Goal: Task Accomplishment & Management: Manage account settings

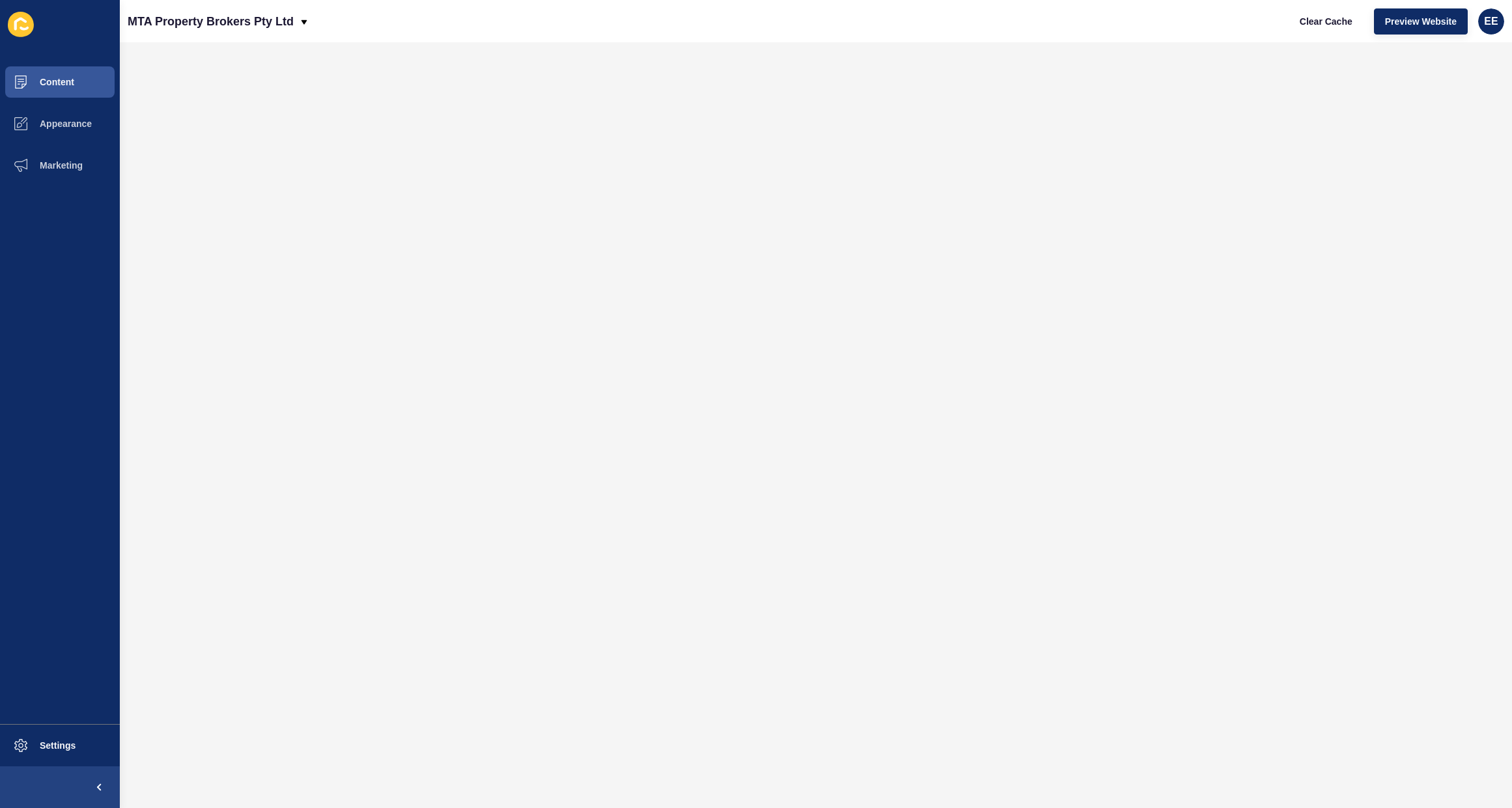
click at [47, 84] on span "Content" at bounding box center [36, 82] width 76 height 10
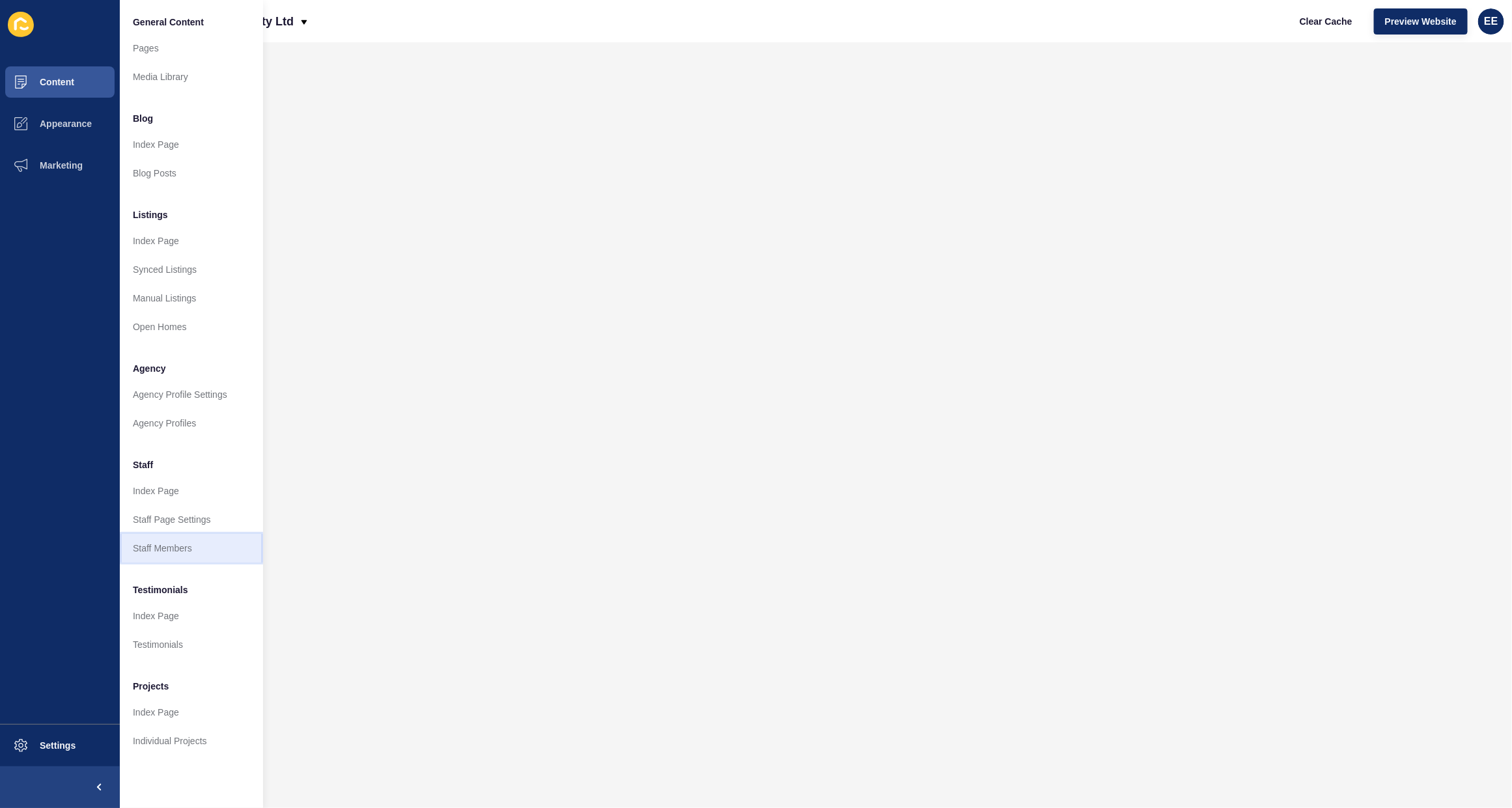
click at [176, 555] on link "Staff Members" at bounding box center [192, 548] width 143 height 28
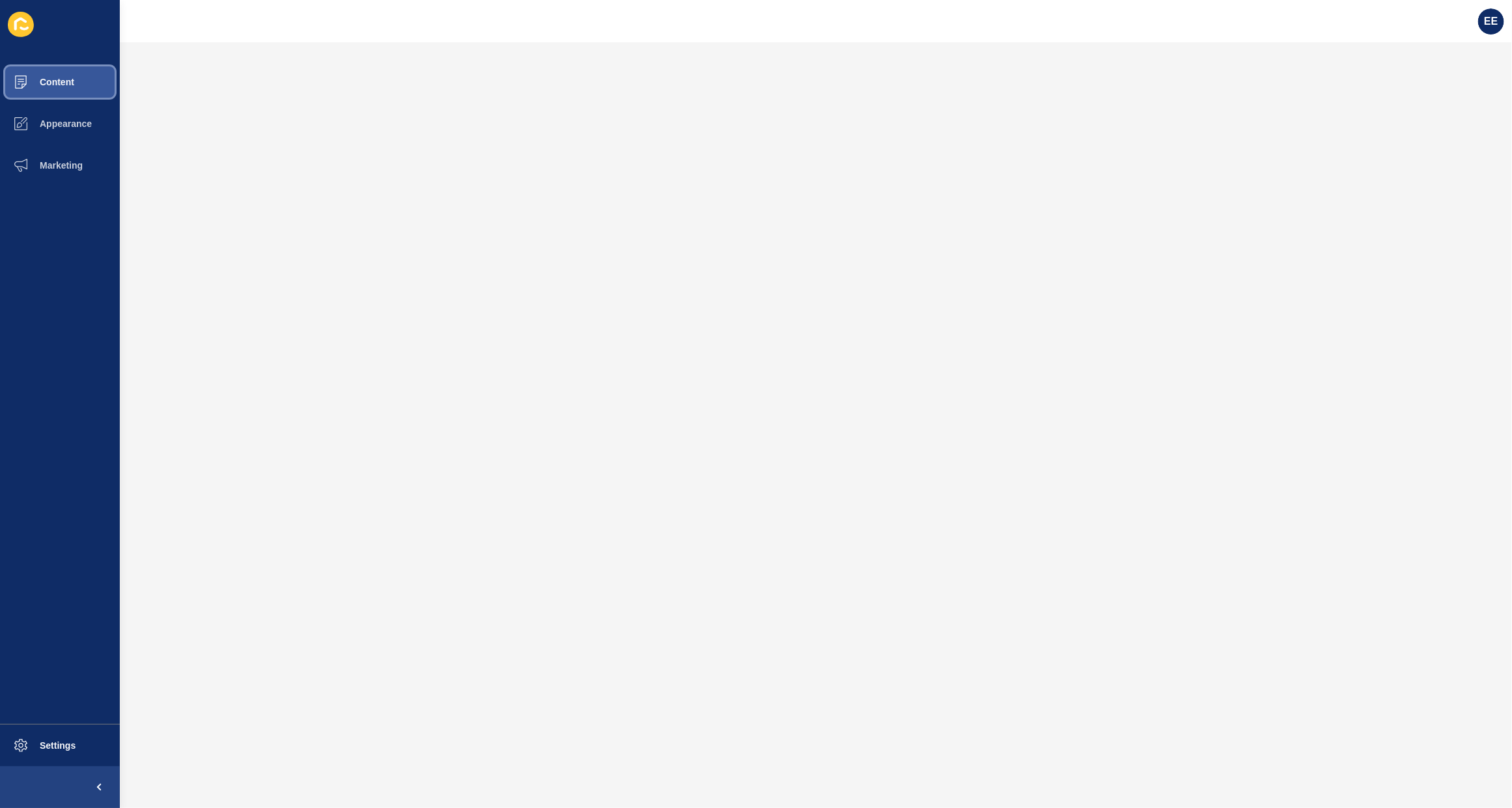
click at [51, 77] on span "Content" at bounding box center [36, 82] width 76 height 10
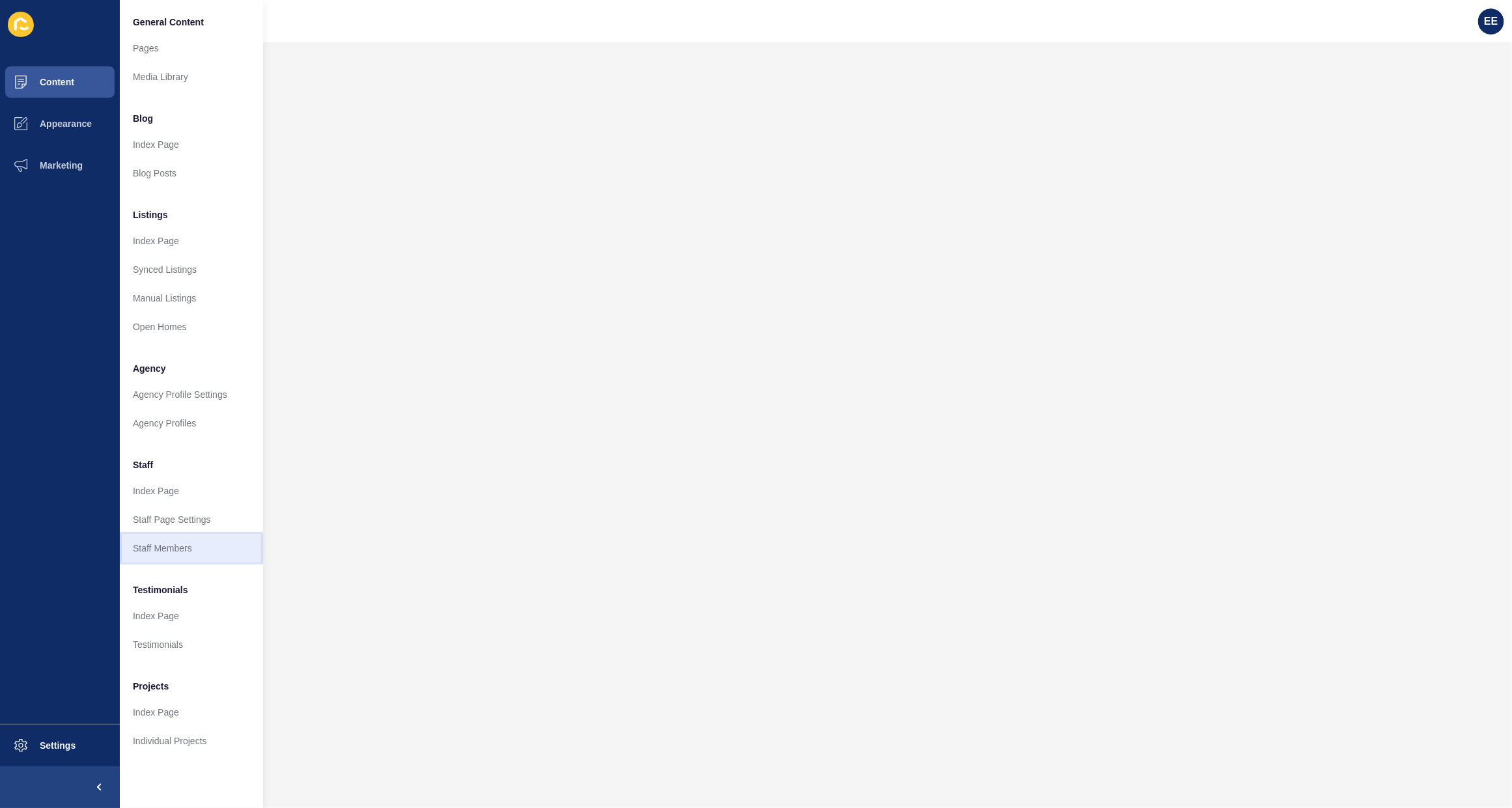
click at [177, 544] on link "Staff Members" at bounding box center [192, 548] width 143 height 28
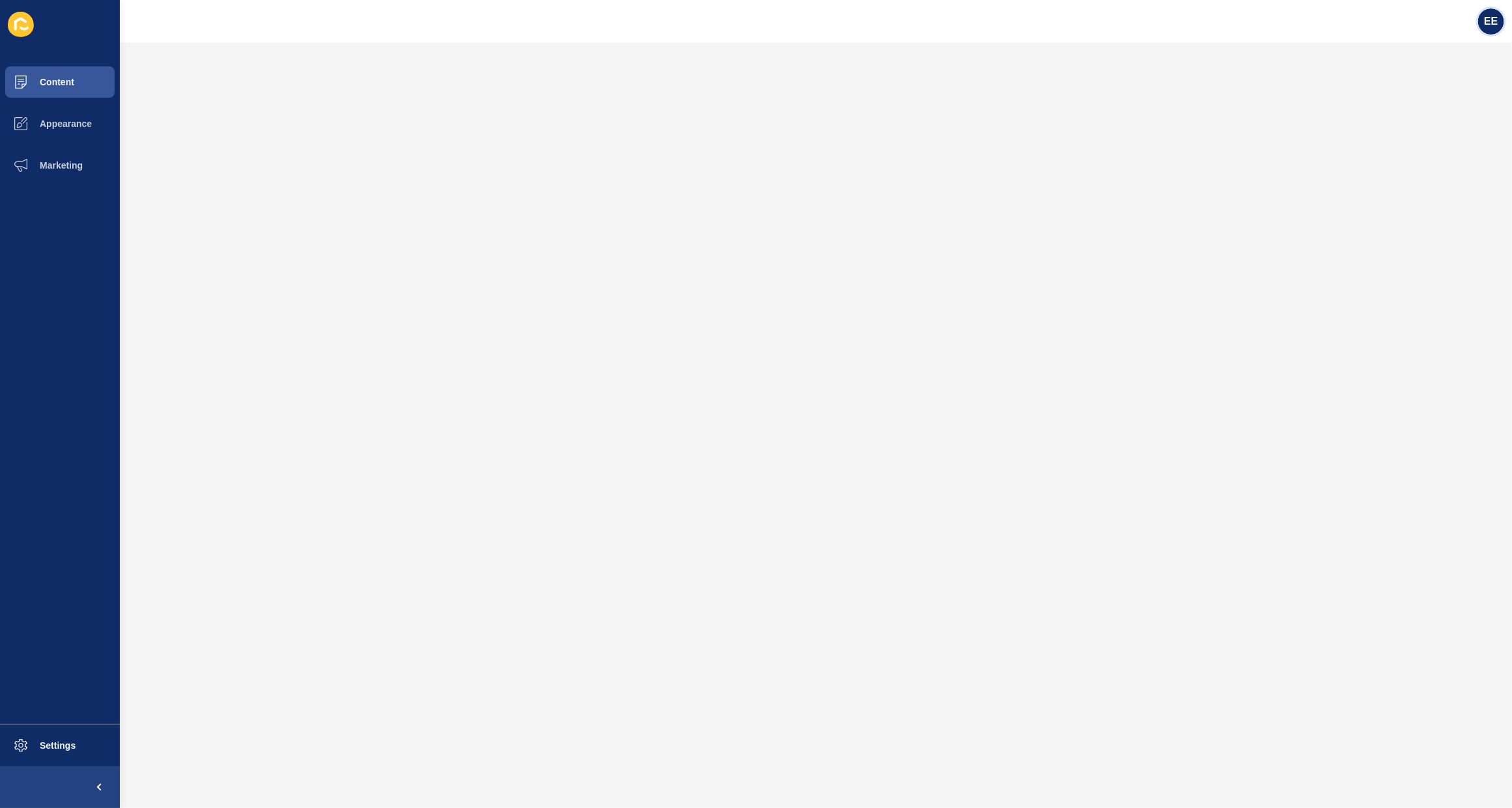
click at [1487, 15] on span "EE" at bounding box center [1491, 21] width 14 height 13
click at [1447, 104] on link "Logout" at bounding box center [1460, 108] width 96 height 28
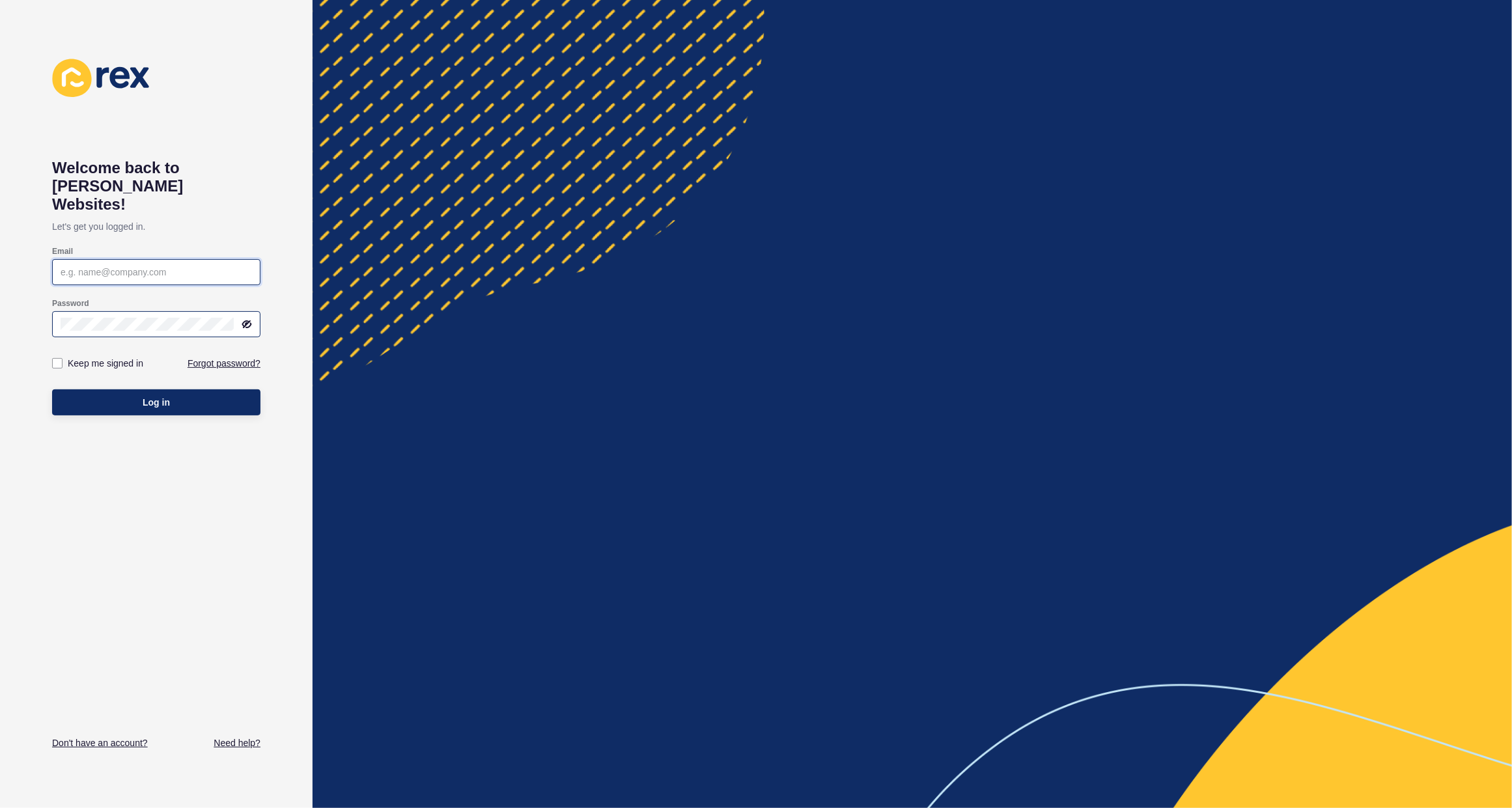
type input "elsie.estrera@rexsoftware.com.au"
click at [139, 389] on button "Log in" at bounding box center [156, 402] width 209 height 26
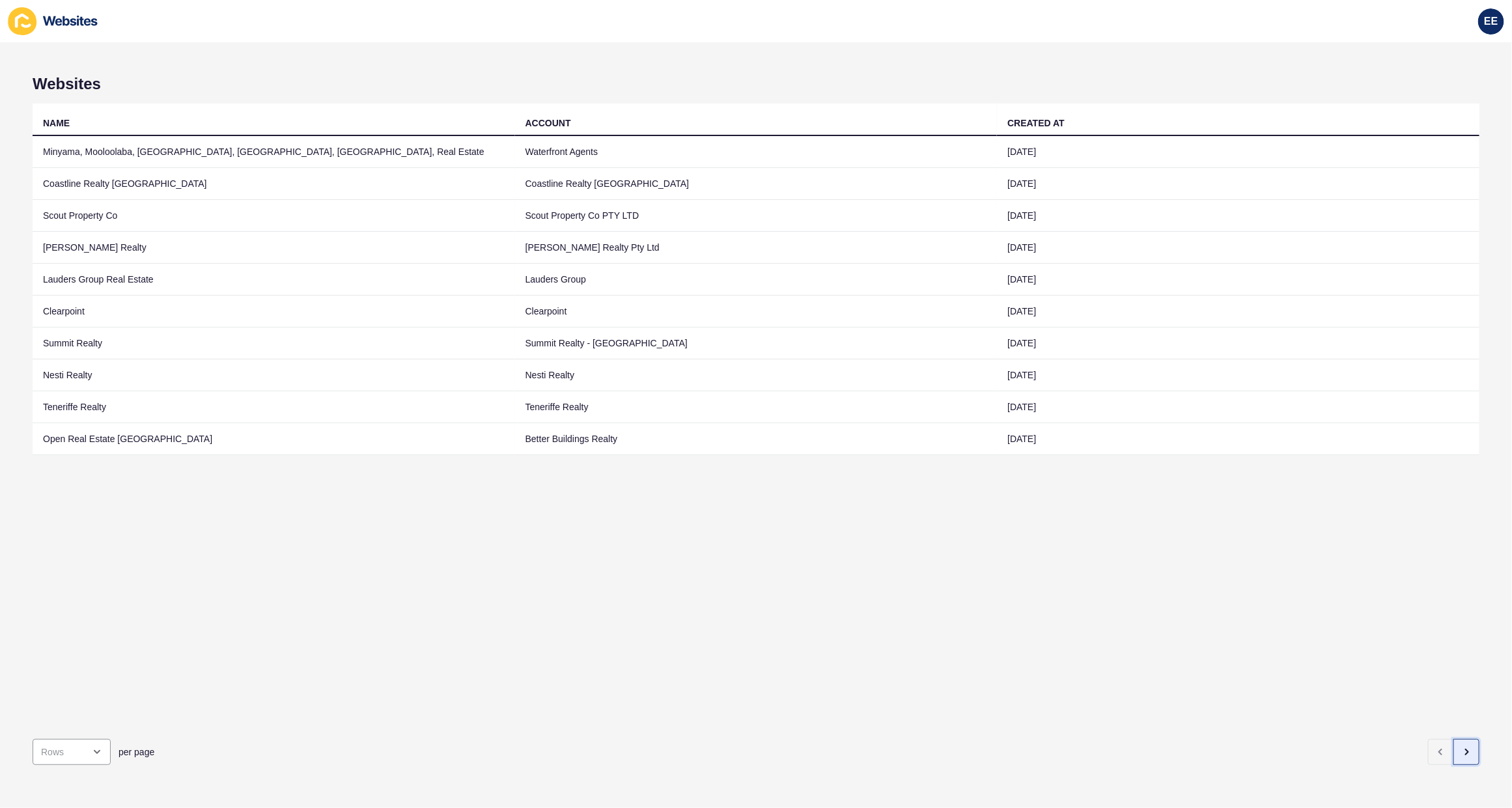
click at [1454, 739] on button "button" at bounding box center [1466, 752] width 26 height 26
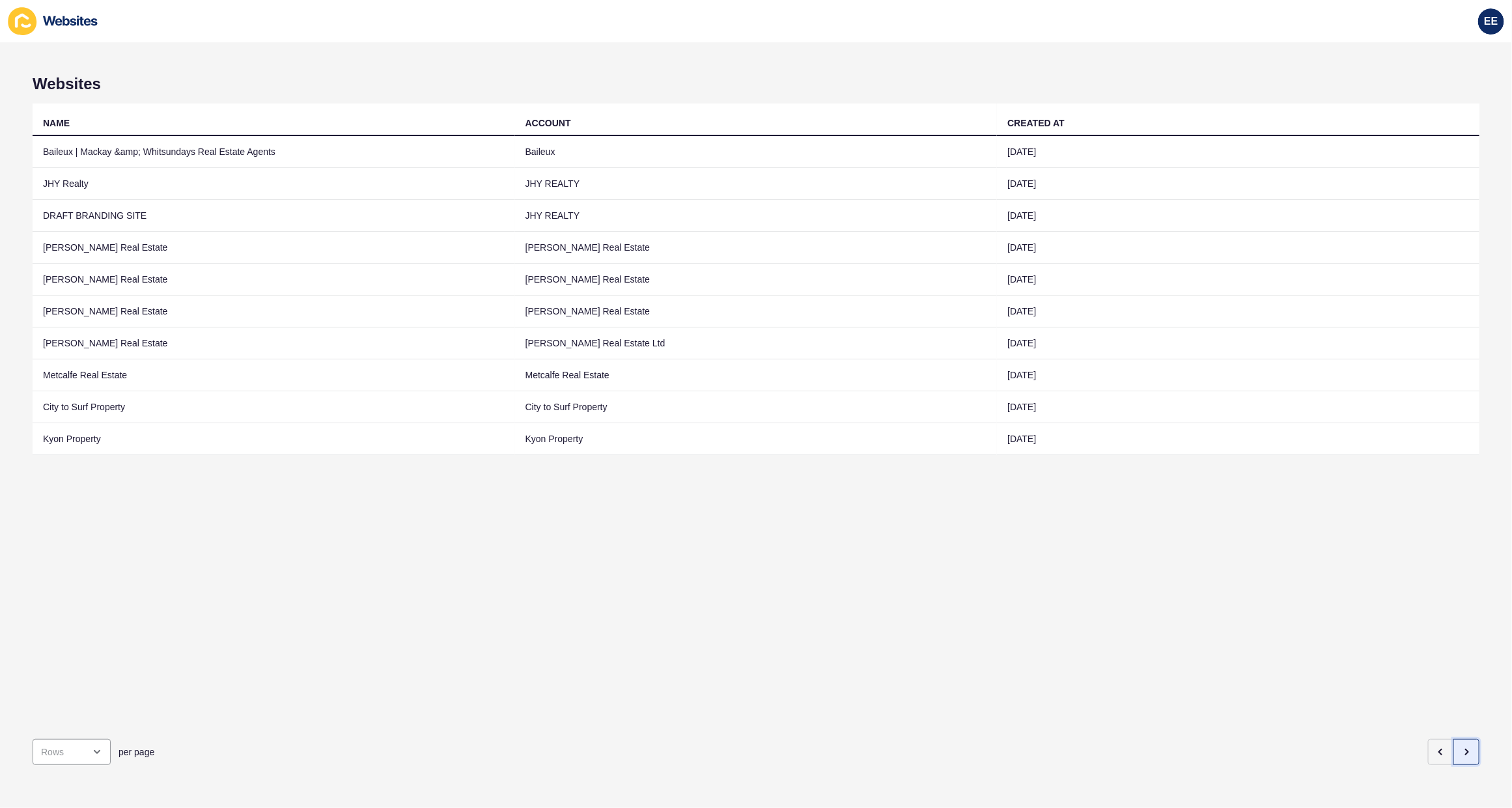
click at [1454, 739] on button "button" at bounding box center [1466, 752] width 26 height 26
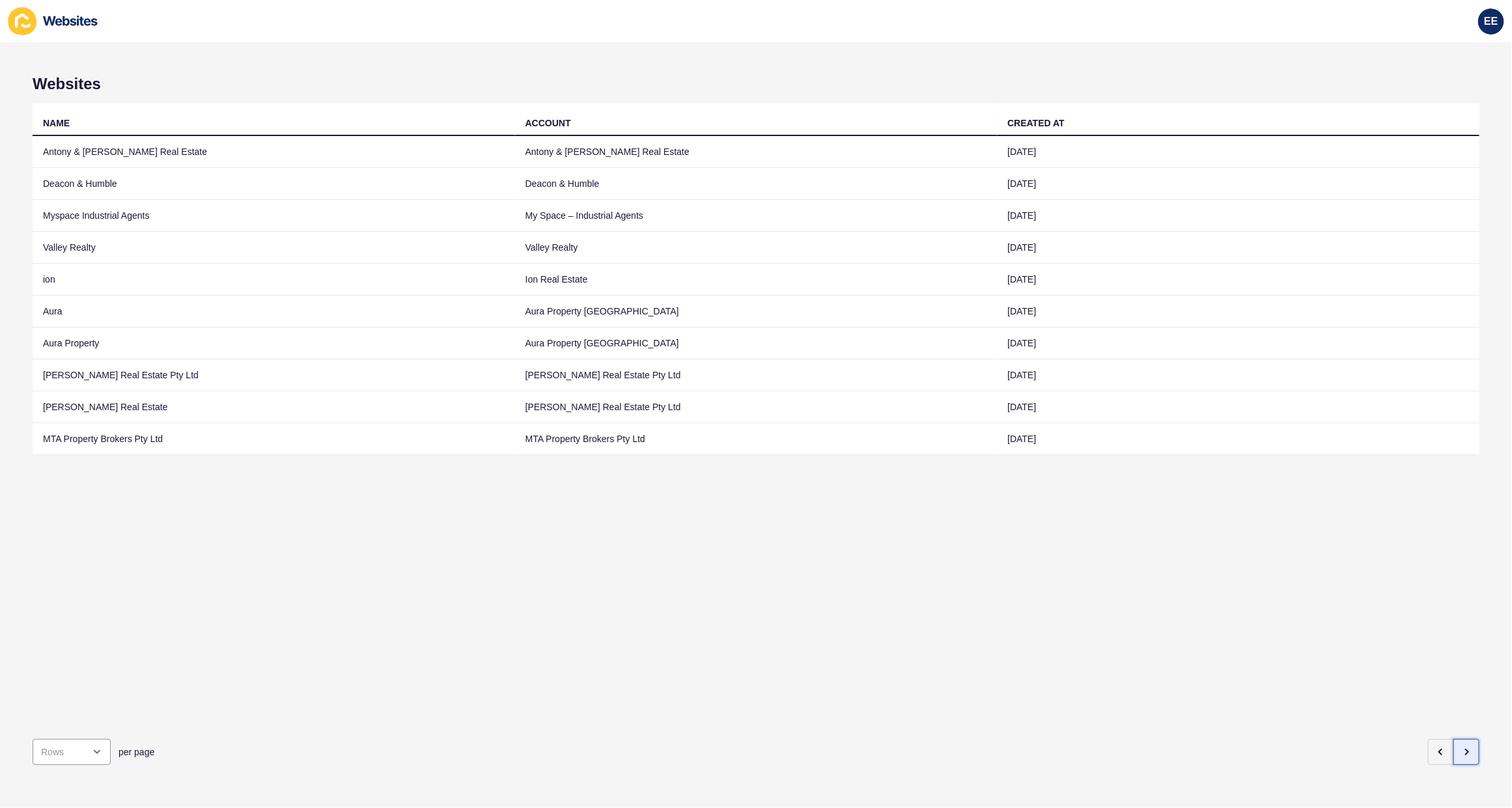
click at [1454, 739] on button "button" at bounding box center [1466, 752] width 26 height 26
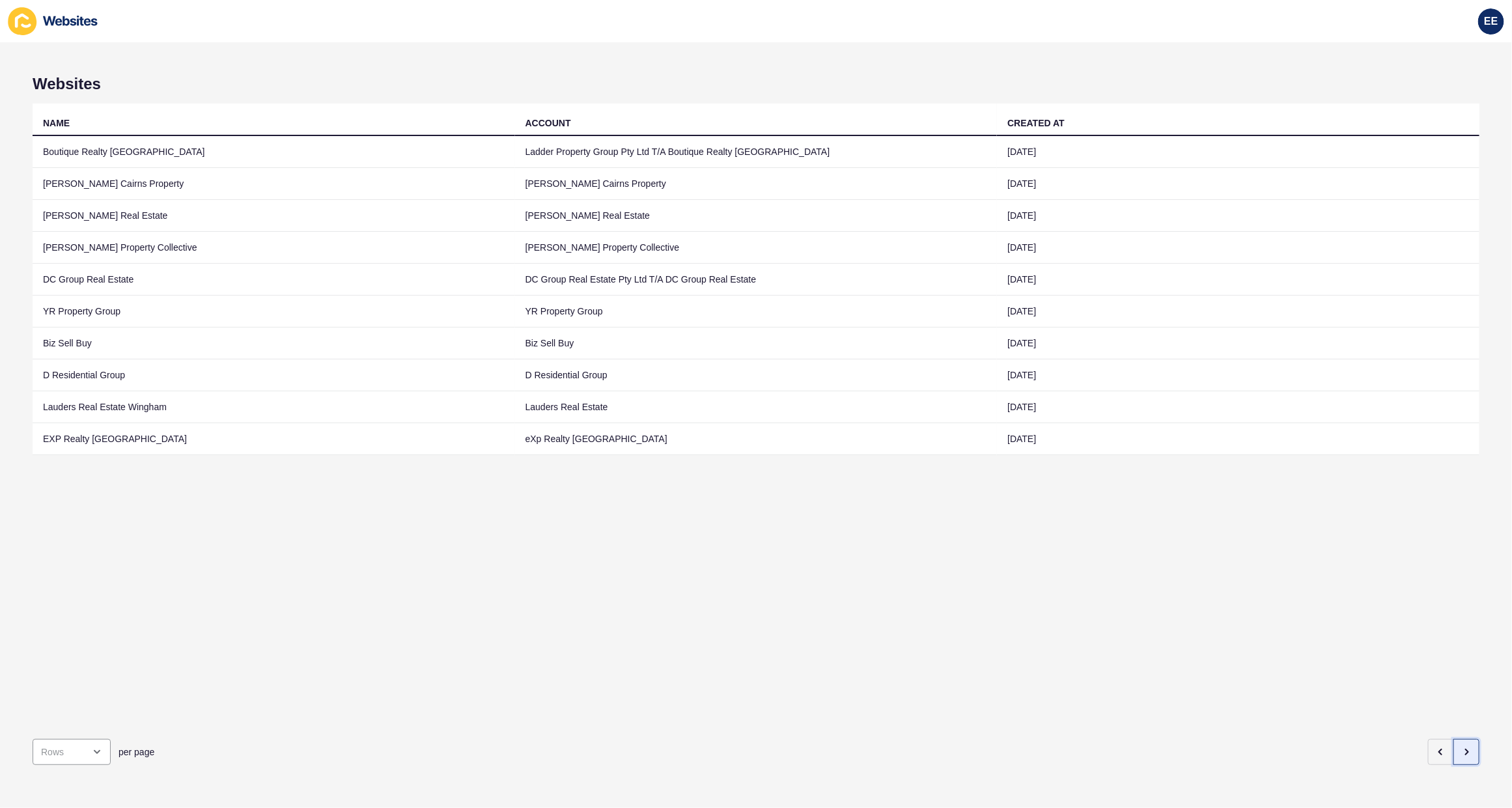
click at [1454, 739] on button "button" at bounding box center [1466, 752] width 26 height 26
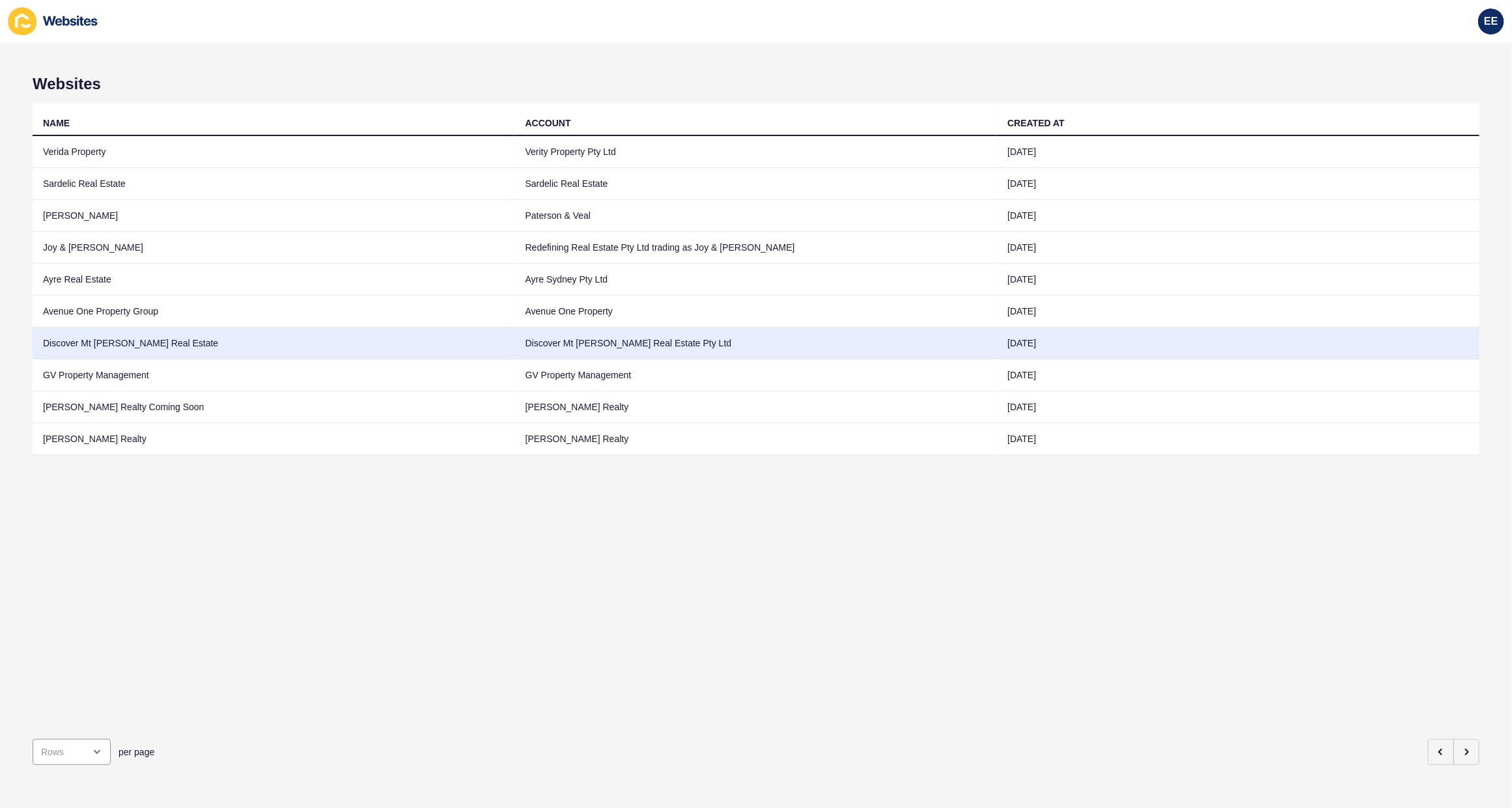
click at [124, 342] on td "Discover Mt Morgan Real Estate" at bounding box center [273, 343] width 483 height 32
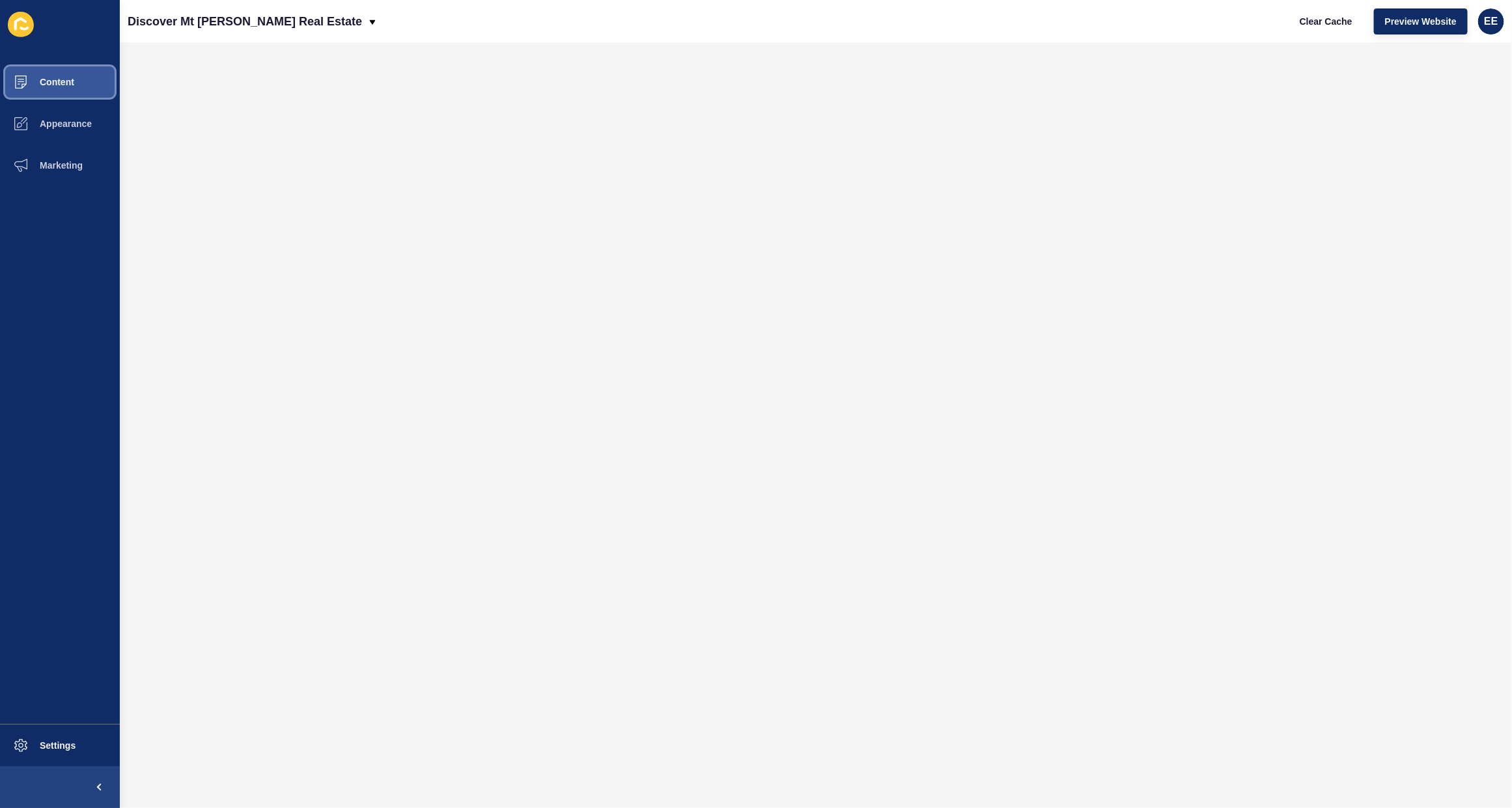
click at [49, 77] on span "Content" at bounding box center [36, 82] width 76 height 10
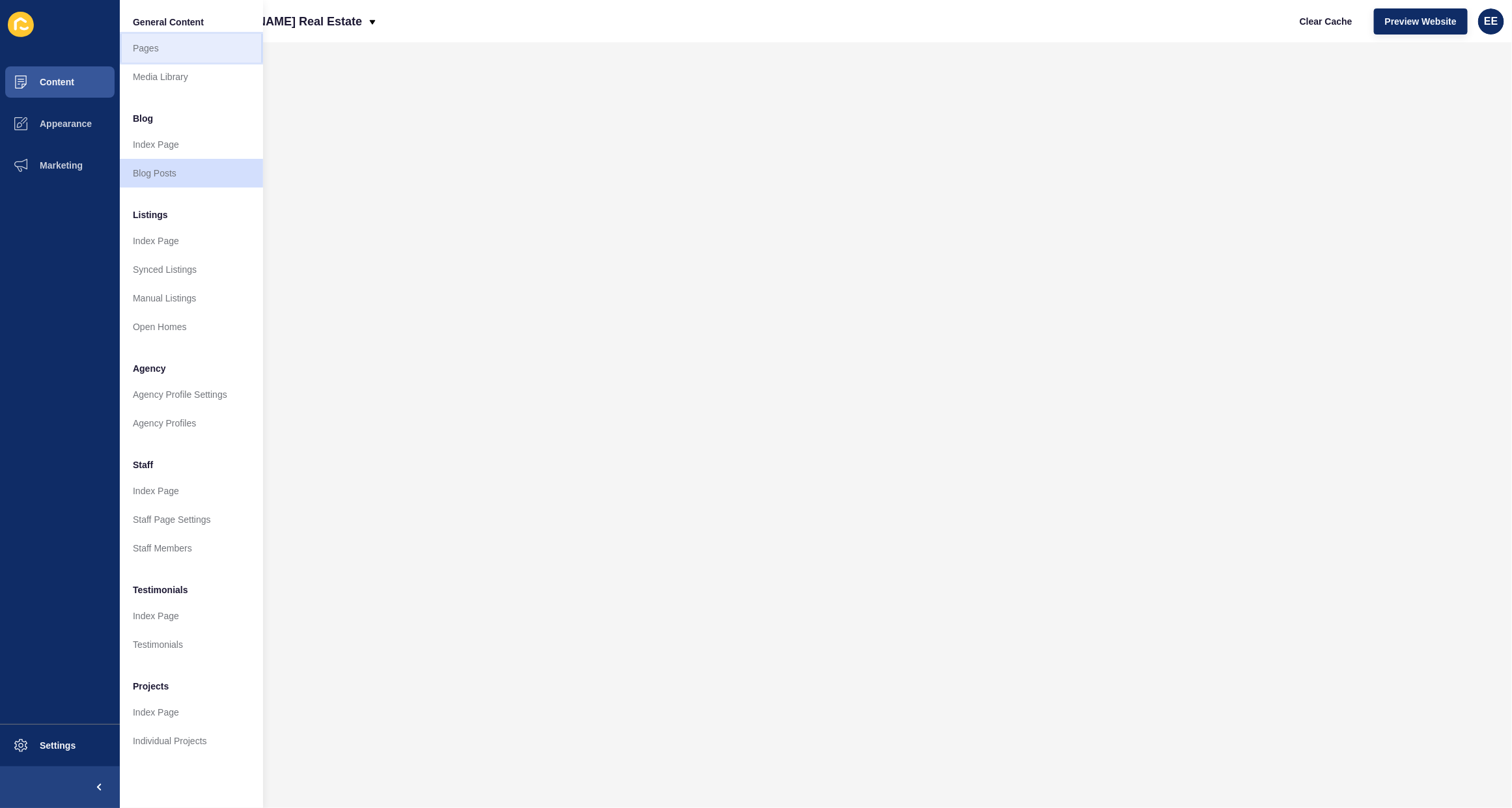
click at [157, 49] on link "Pages" at bounding box center [192, 48] width 143 height 28
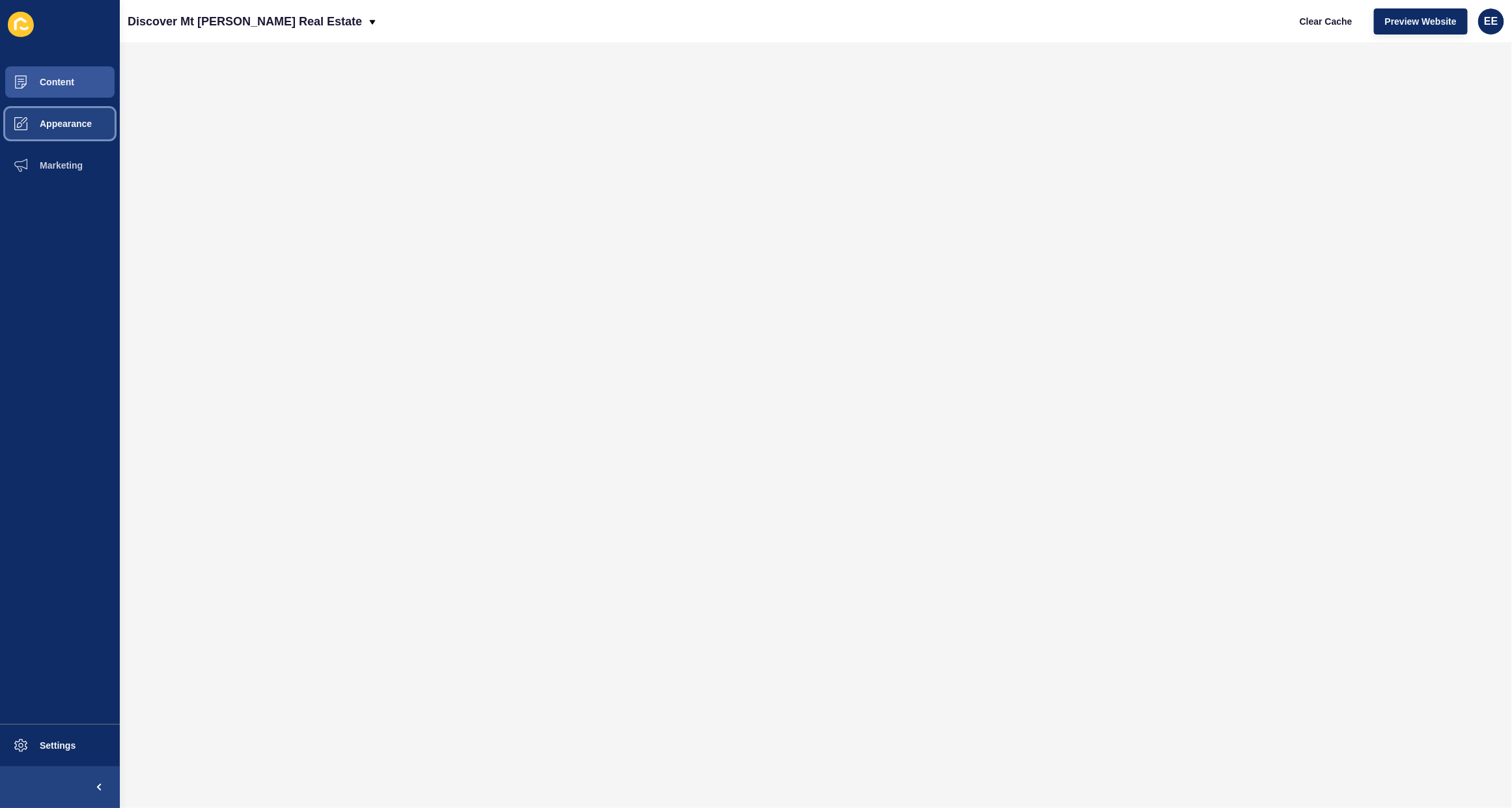
click at [53, 128] on span "Appearance" at bounding box center [45, 124] width 94 height 10
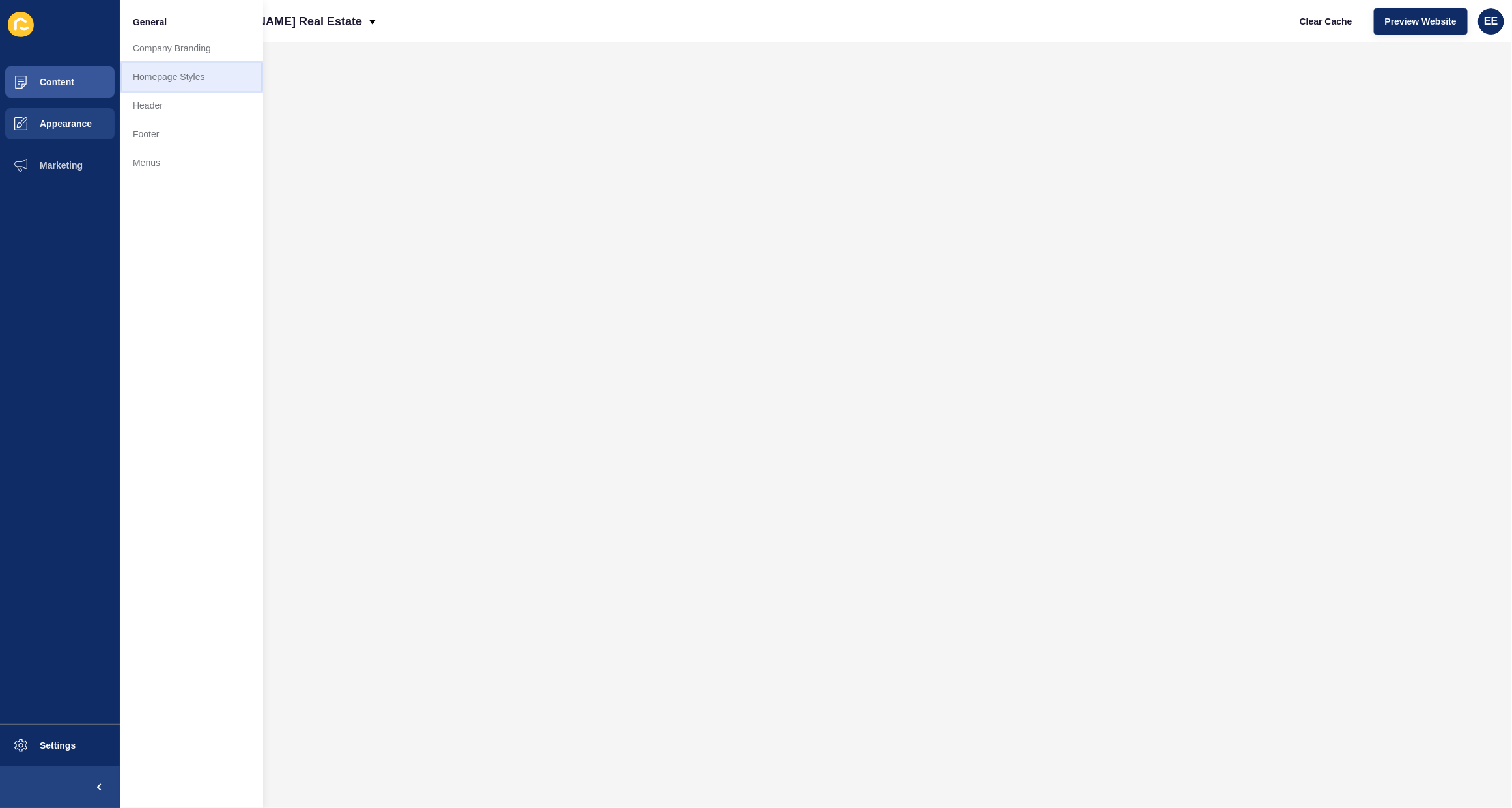
click at [167, 75] on link "Homepage Styles" at bounding box center [192, 77] width 143 height 28
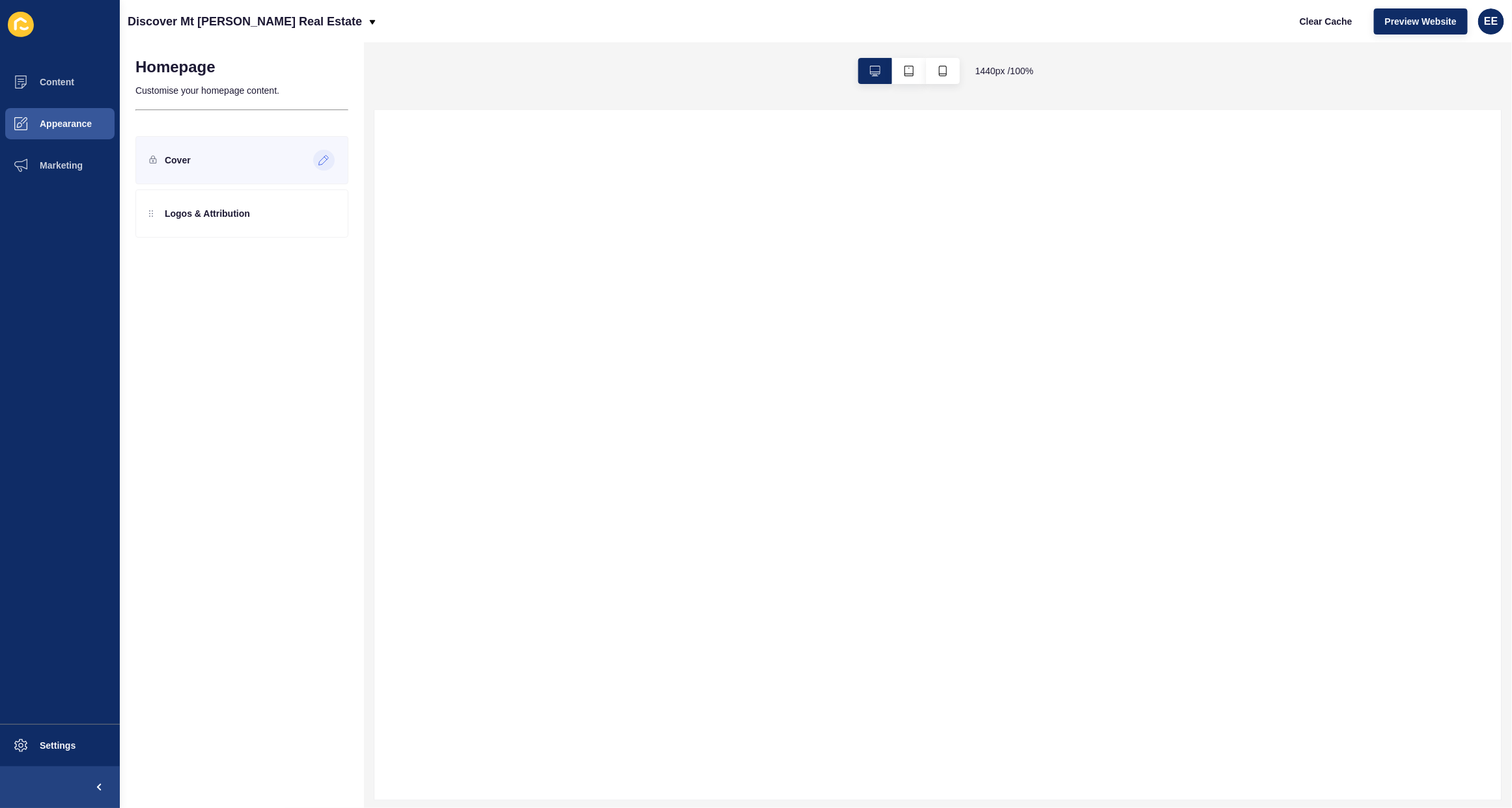
click at [321, 157] on icon at bounding box center [324, 160] width 11 height 10
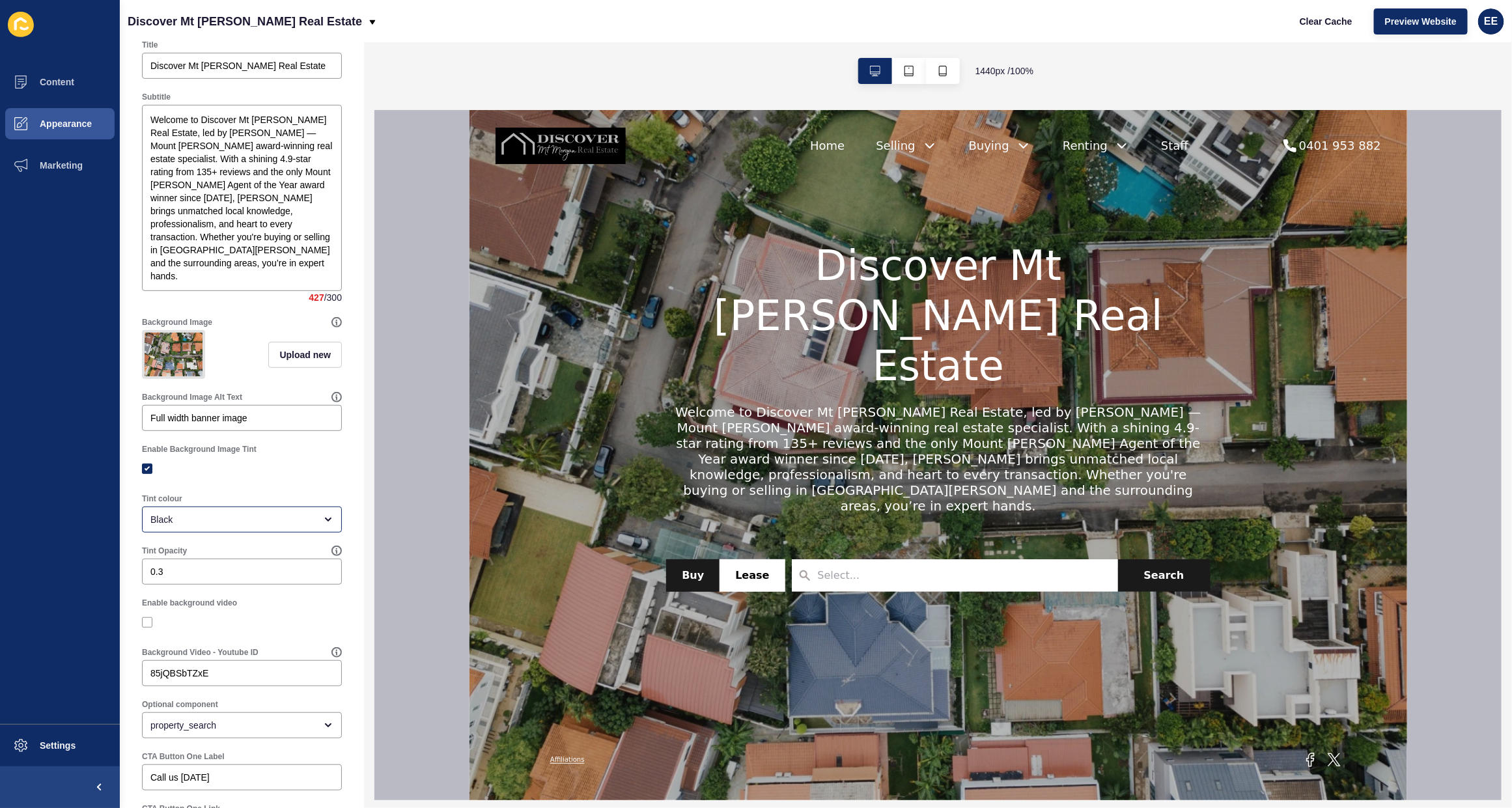
scroll to position [244, 0]
click at [186, 361] on img at bounding box center [173, 351] width 58 height 44
click at [277, 361] on button "Upload new" at bounding box center [304, 352] width 74 height 26
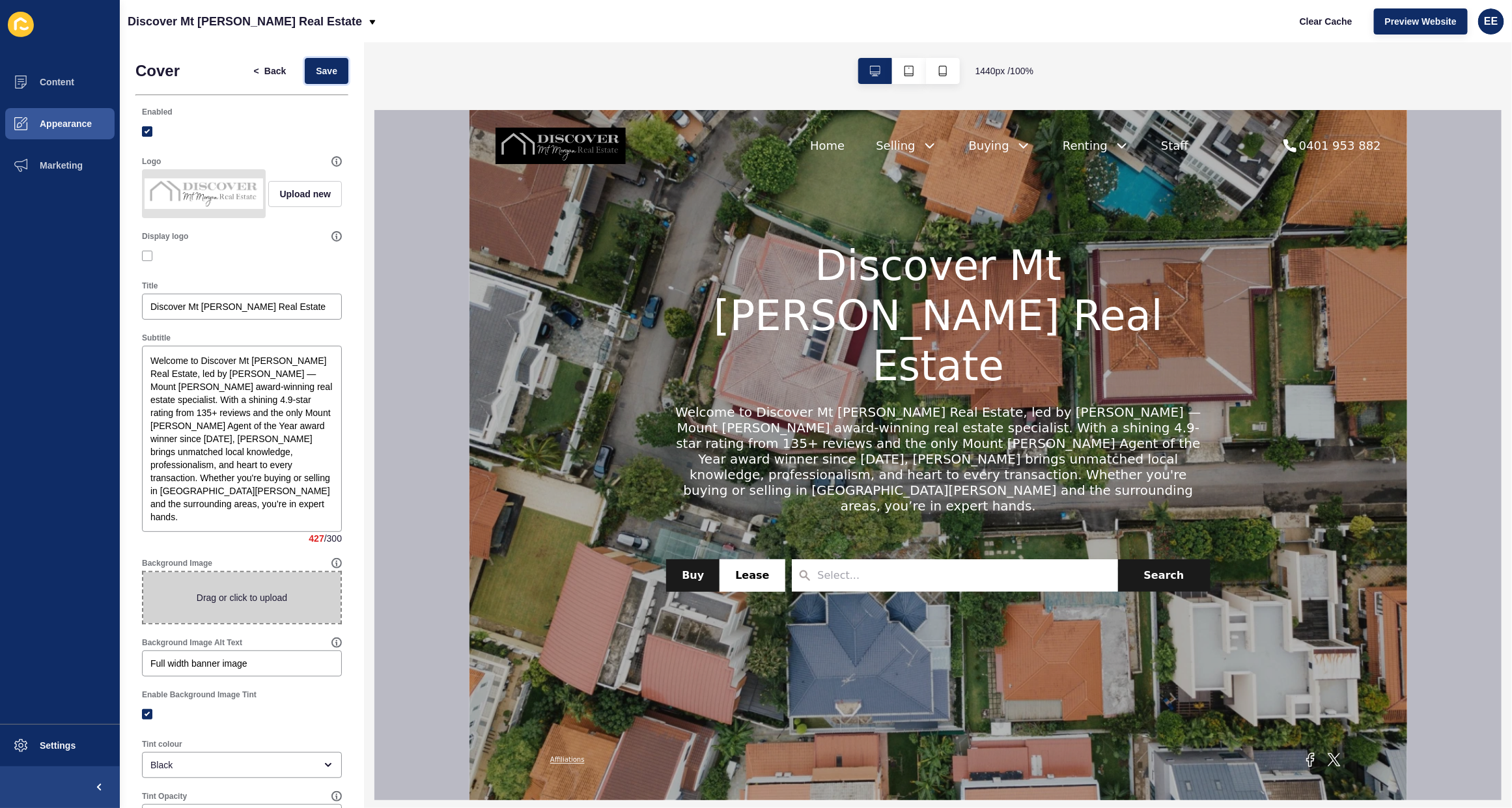
drag, startPoint x: 315, startPoint y: 74, endPoint x: 323, endPoint y: 120, distance: 46.7
click at [316, 73] on span "Save" at bounding box center [327, 71] width 22 height 13
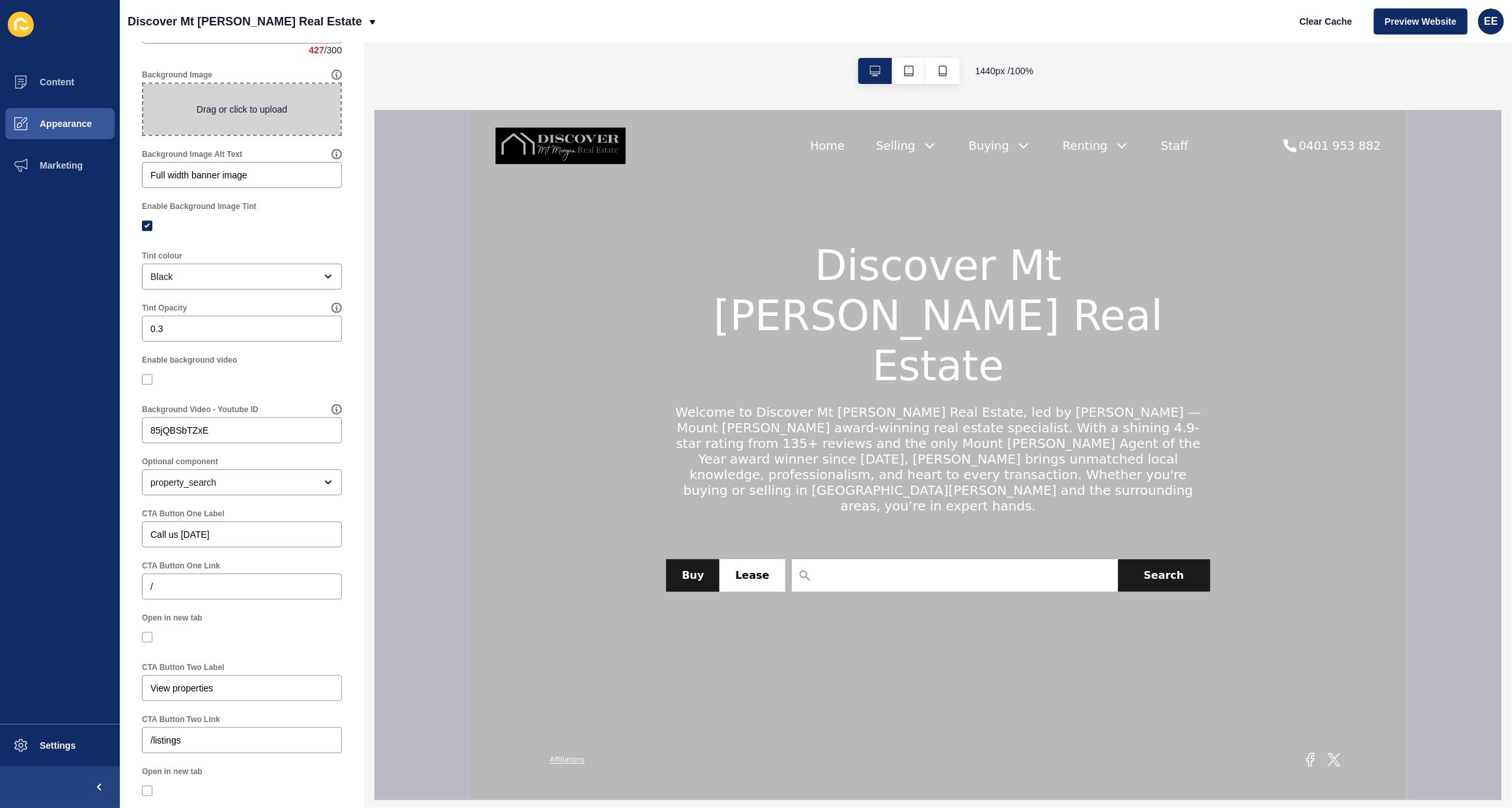
scroll to position [407, 0]
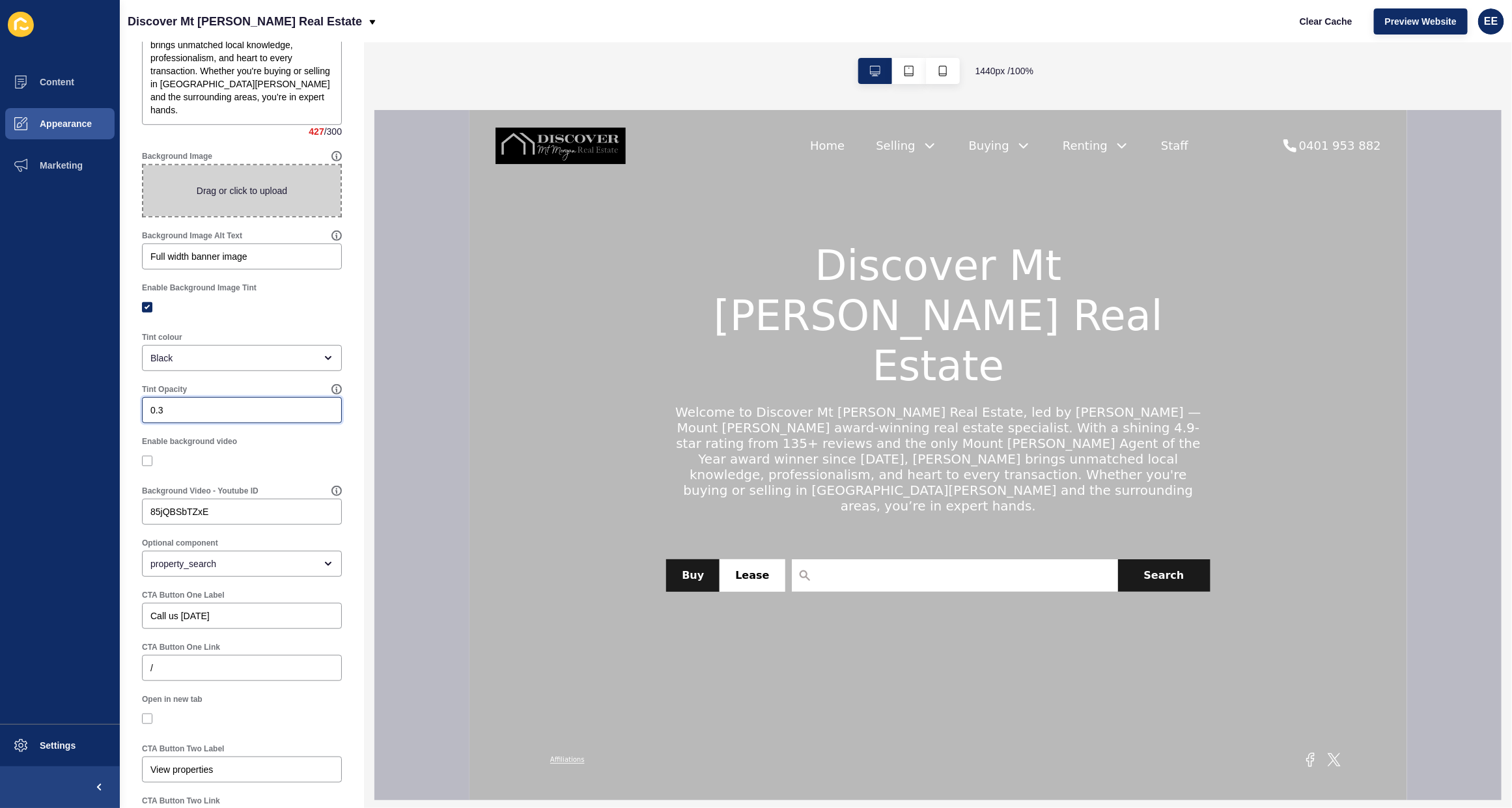
drag, startPoint x: 202, startPoint y: 418, endPoint x: 61, endPoint y: 420, distance: 141.0
click at [63, 419] on div "Content Appearance Marketing Settings Discover Mt Morgan Real Estate Clear Cach…" at bounding box center [756, 404] width 1512 height 808
type input "100"
click at [234, 473] on div at bounding box center [242, 461] width 200 height 24
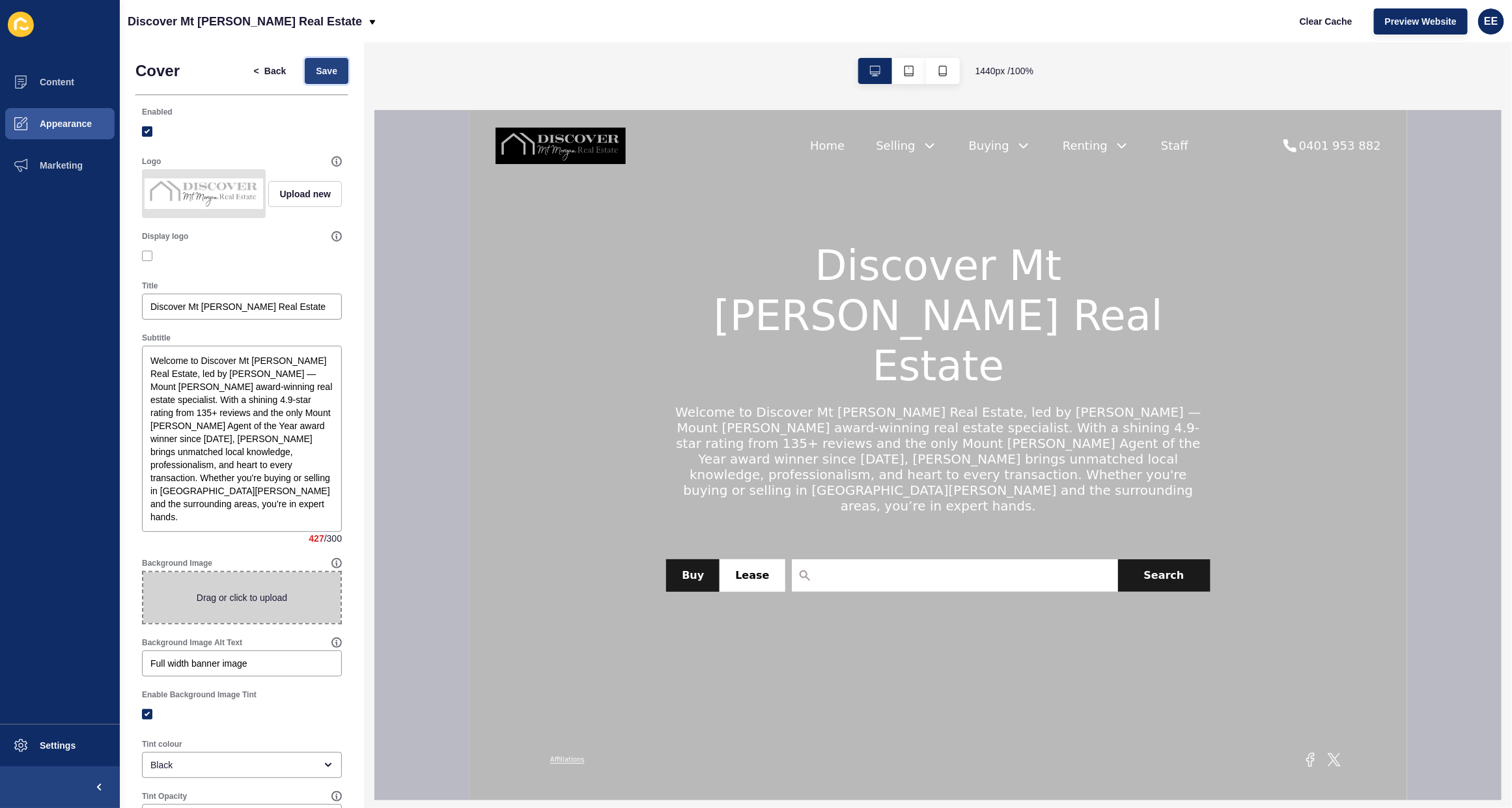
click at [316, 65] on span "Save" at bounding box center [327, 71] width 22 height 13
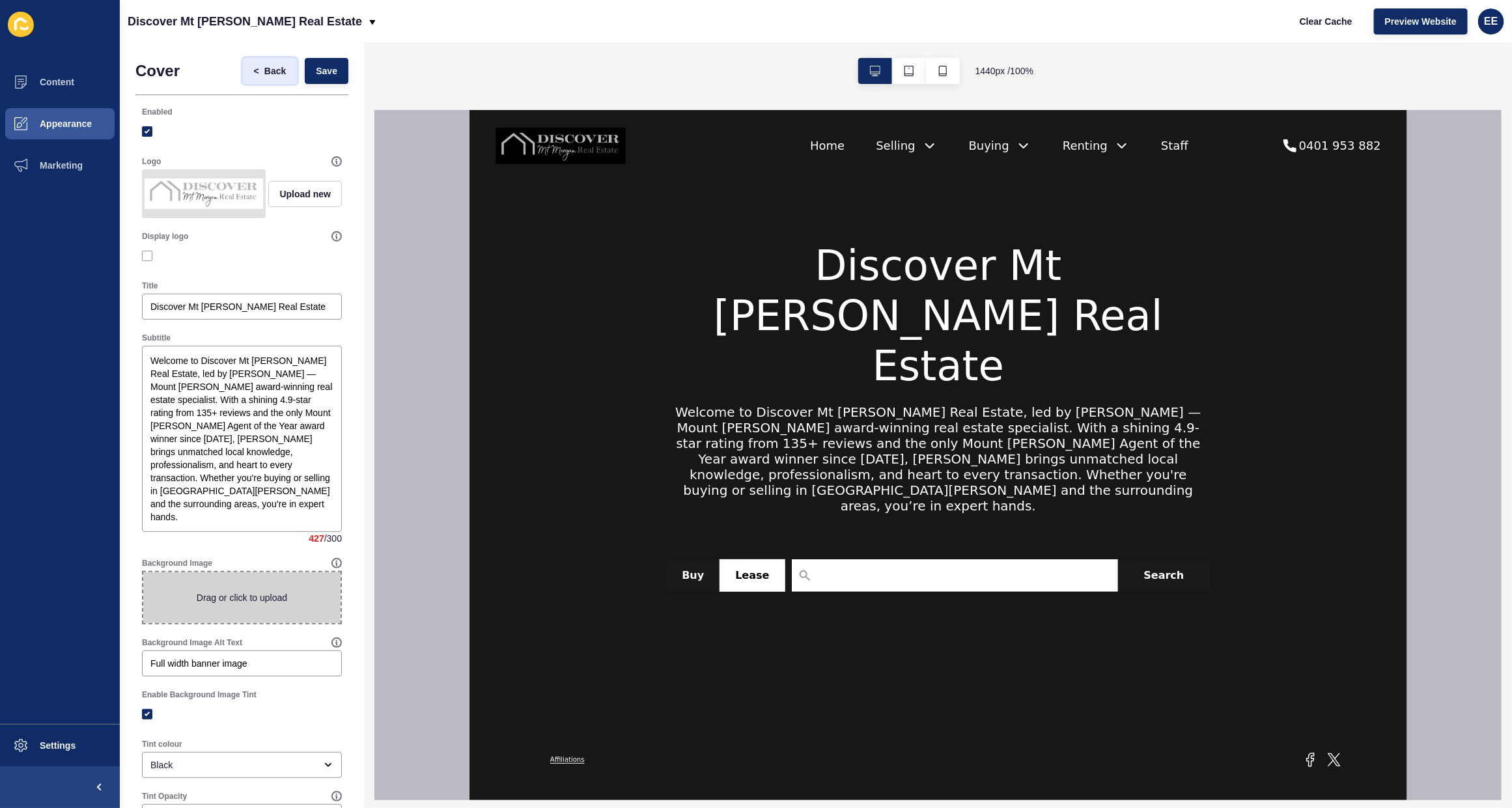
click at [265, 70] on span "Back" at bounding box center [275, 71] width 22 height 13
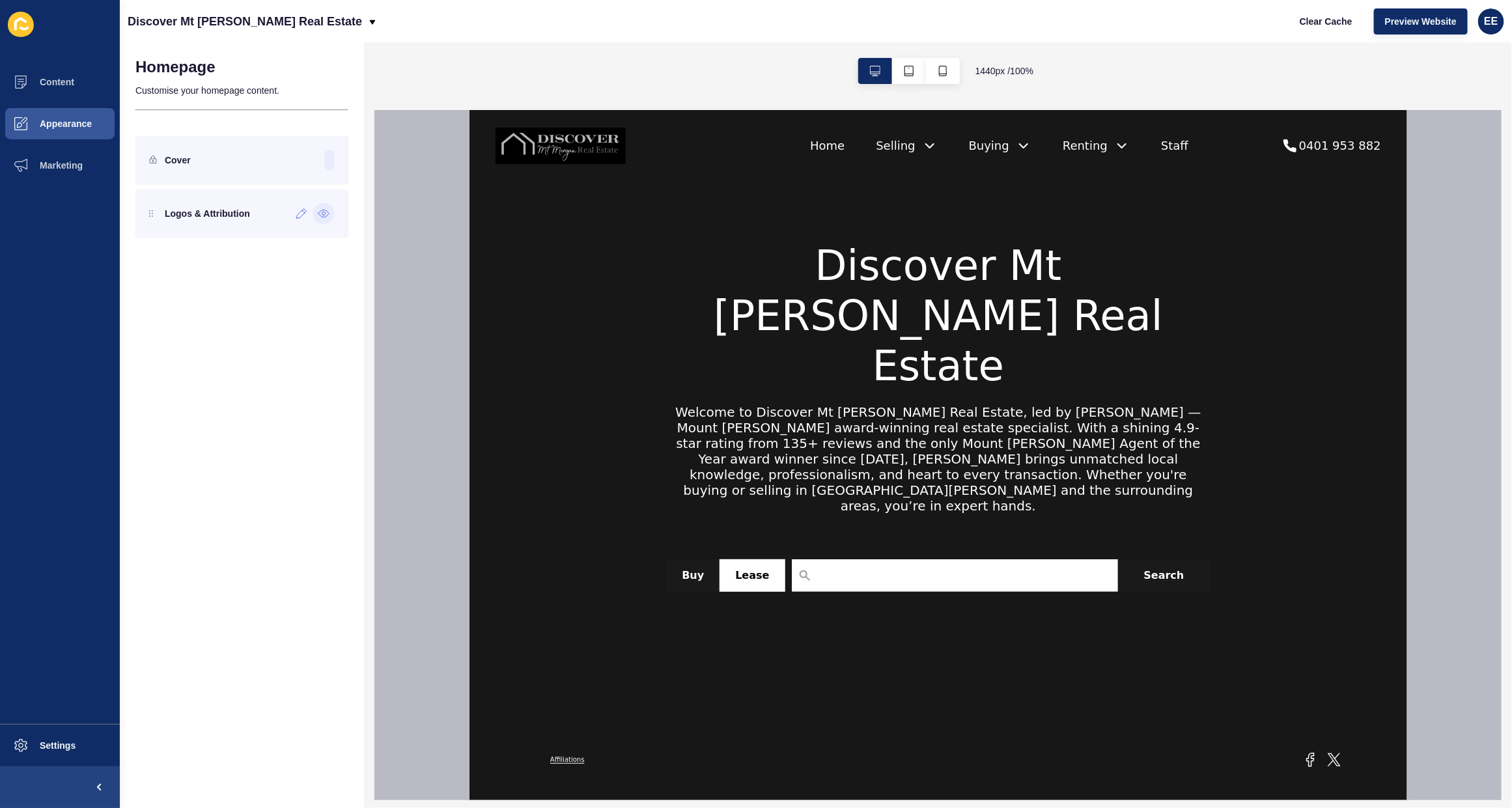
click at [323, 209] on icon at bounding box center [323, 213] width 11 height 10
click at [1430, 18] on span "Preview Website" at bounding box center [1421, 21] width 72 height 13
click at [36, 122] on span "Appearance" at bounding box center [45, 124] width 94 height 10
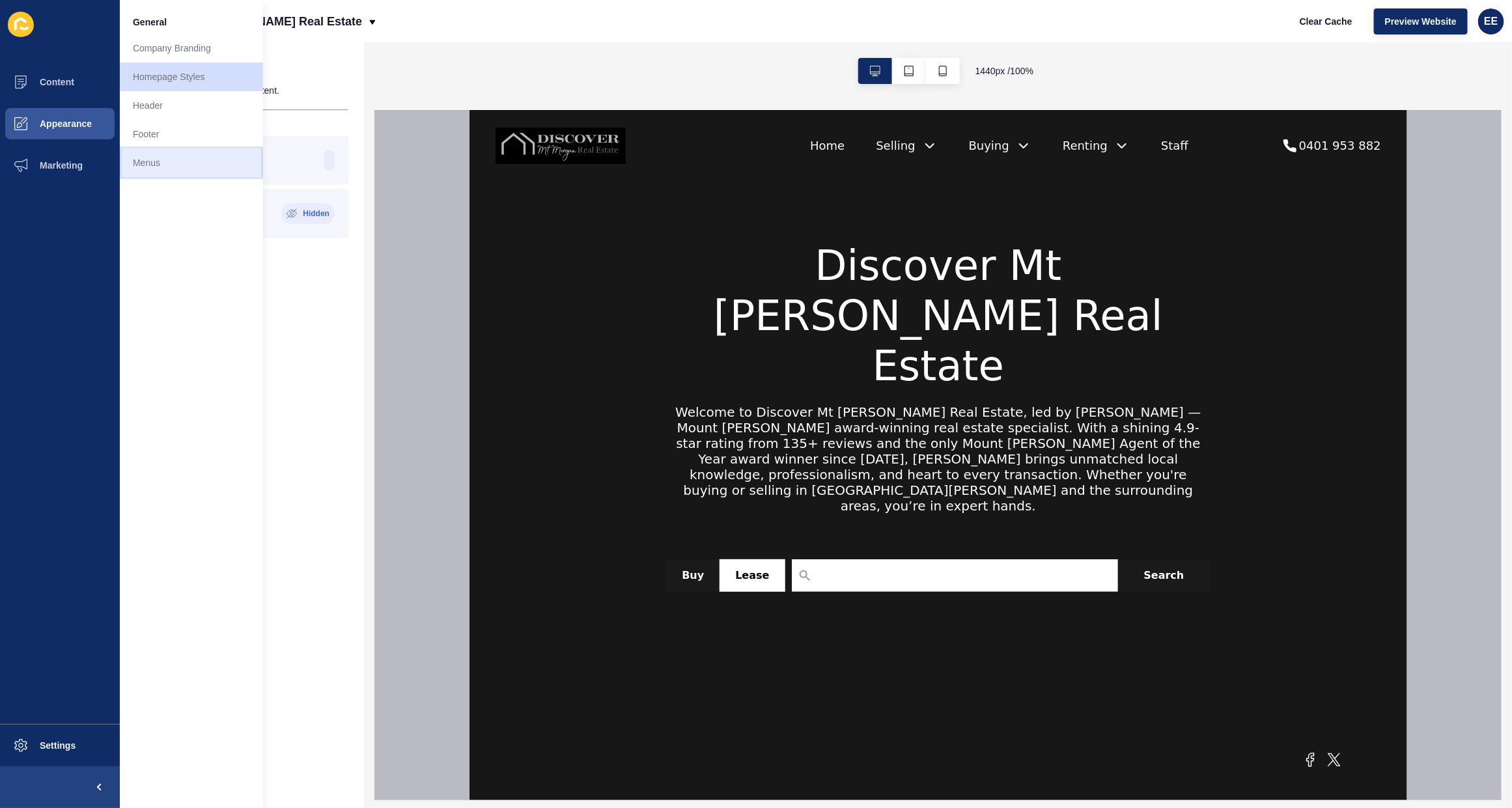
click at [121, 160] on link "Menus" at bounding box center [192, 163] width 143 height 28
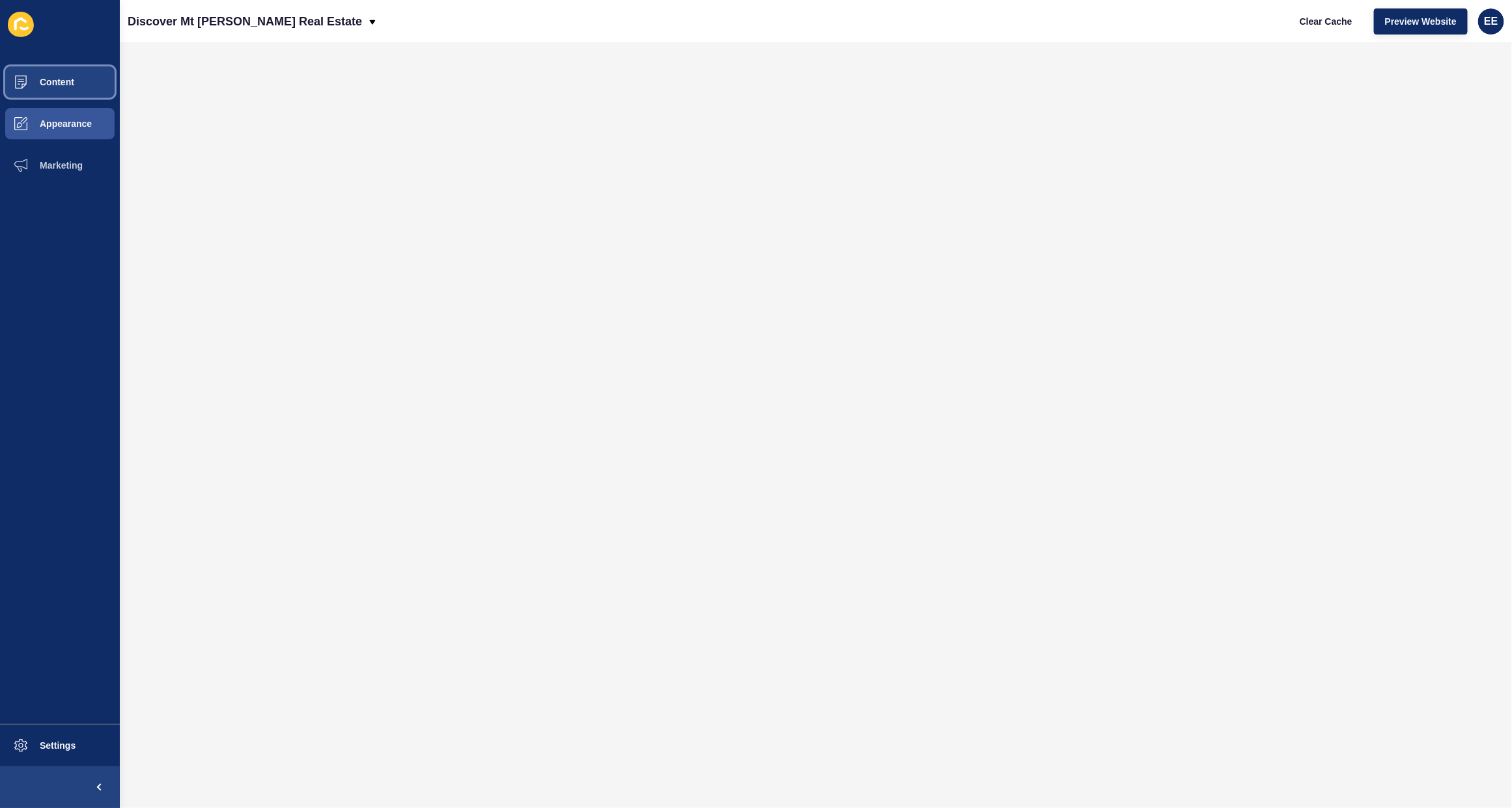
click at [69, 80] on span "Content" at bounding box center [36, 82] width 76 height 10
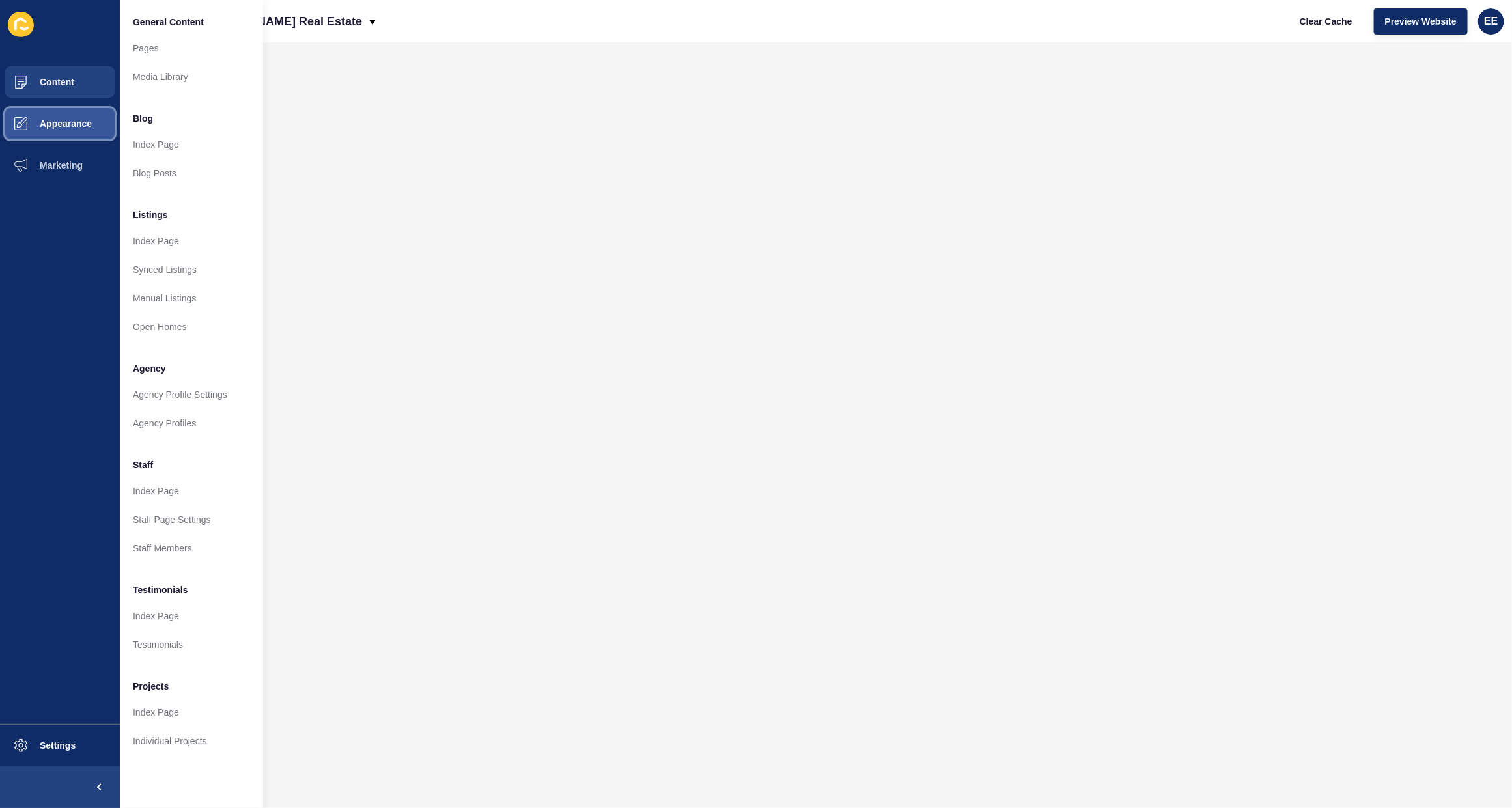
click at [64, 126] on span "Appearance" at bounding box center [45, 124] width 94 height 10
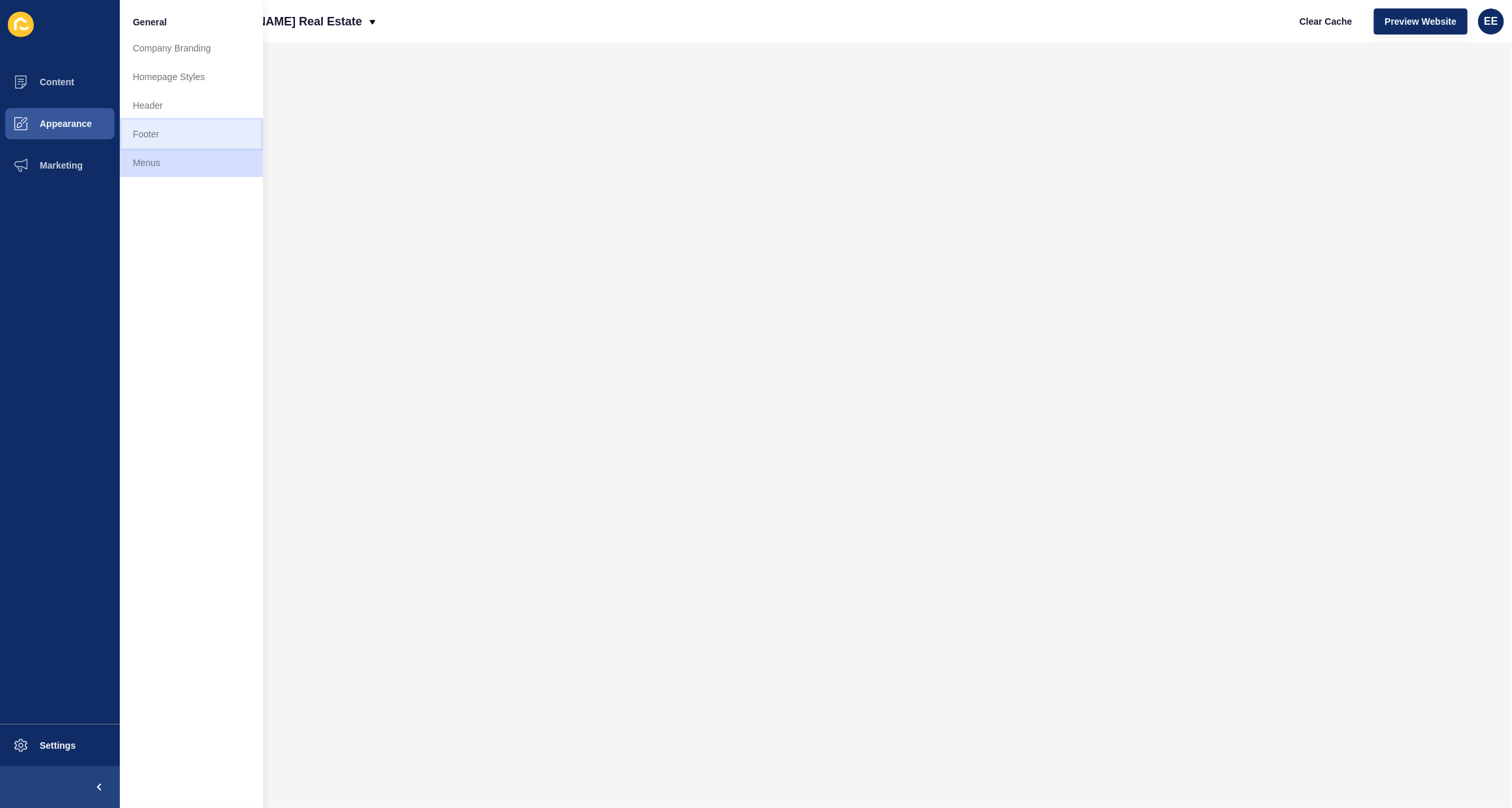
click at [141, 134] on link "Footer" at bounding box center [192, 134] width 143 height 28
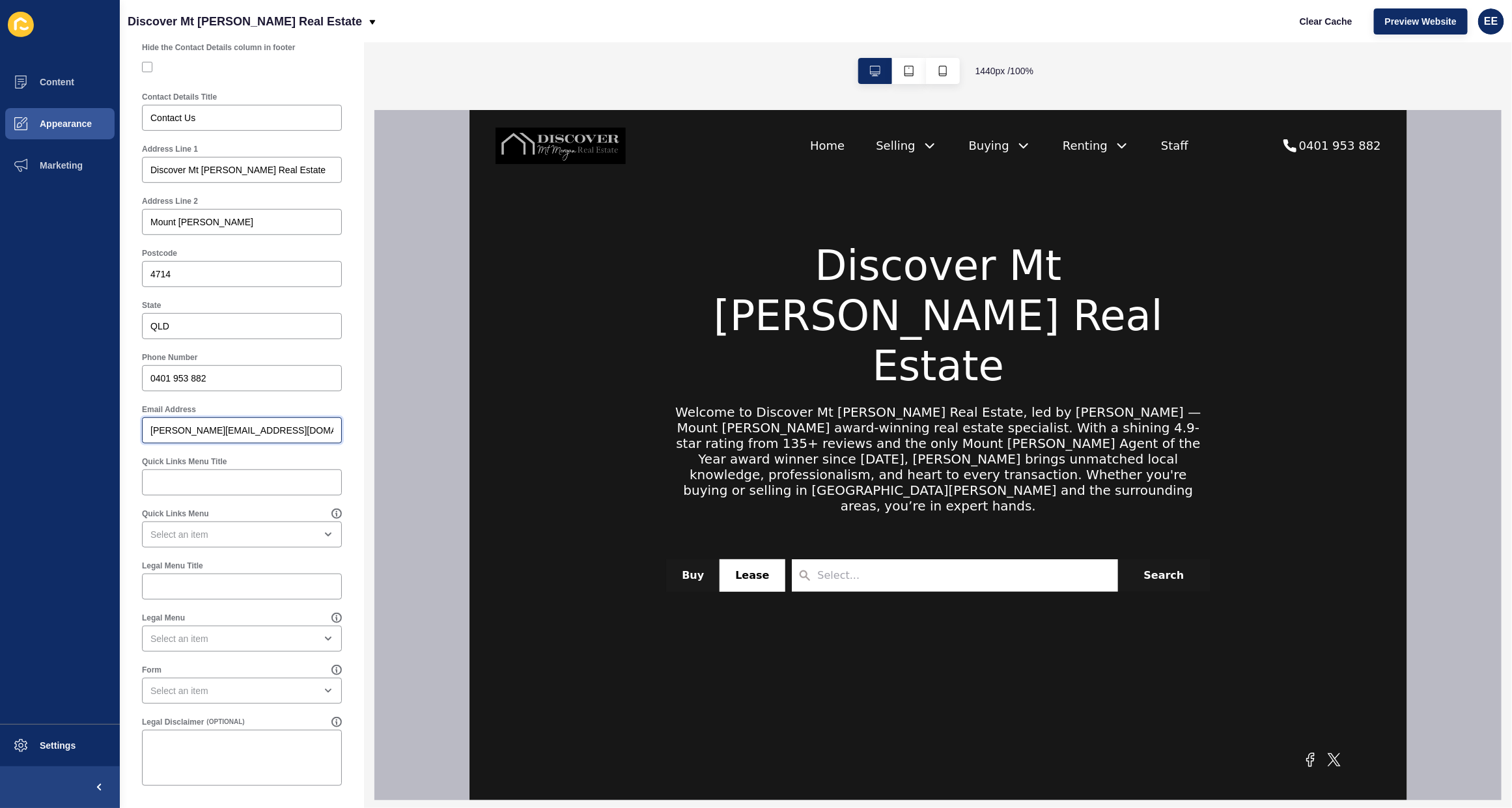
drag, startPoint x: 241, startPoint y: 432, endPoint x: 10, endPoint y: 432, distance: 231.0
click at [1, 432] on div "Content Appearance Marketing Settings Discover Mt Morgan Real Estate Clear Cach…" at bounding box center [756, 404] width 1512 height 808
paste input "dmin"
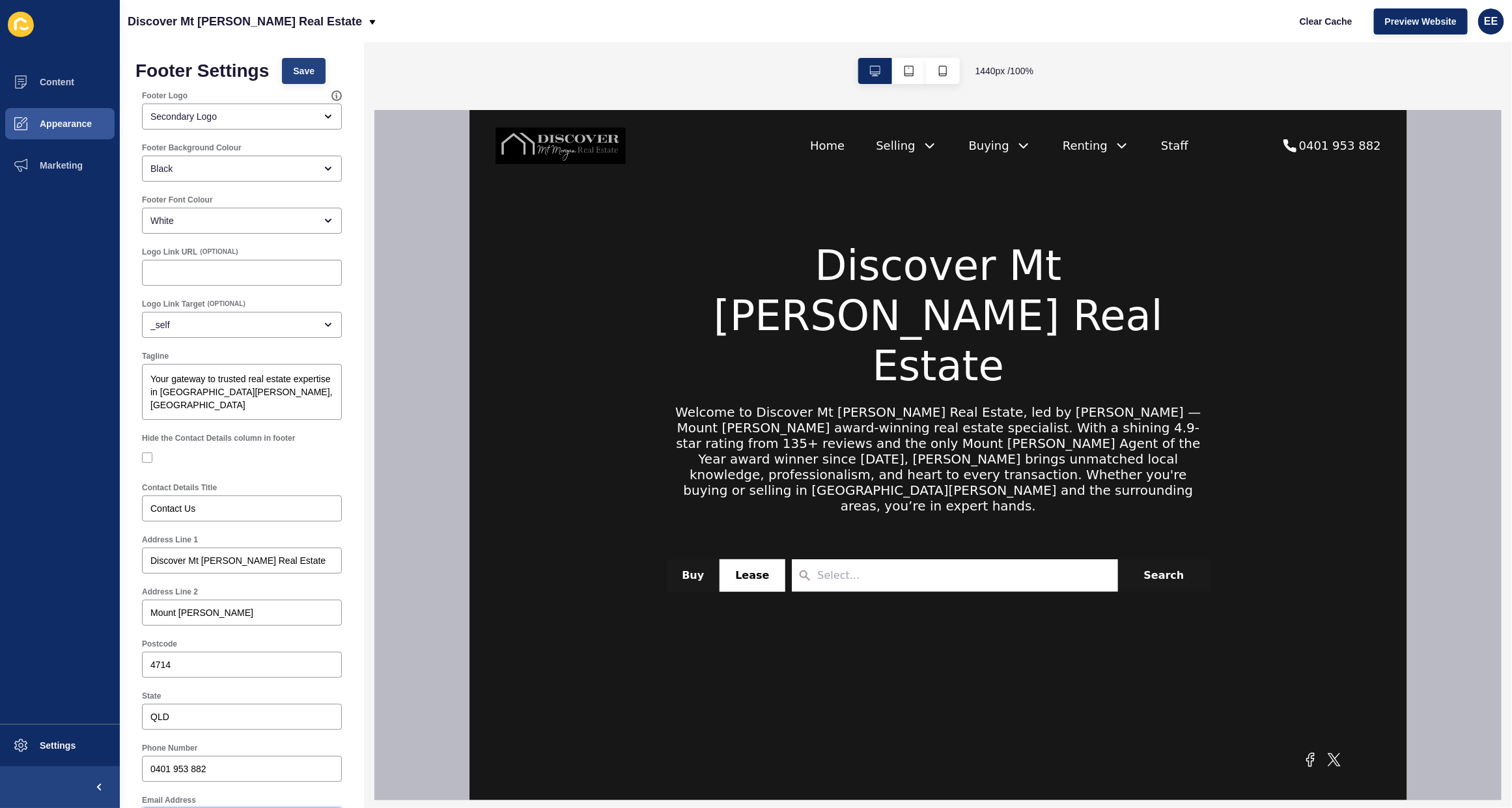
type input "admin@discovermtmorganre.au"
click at [310, 62] on button "Save" at bounding box center [304, 71] width 44 height 26
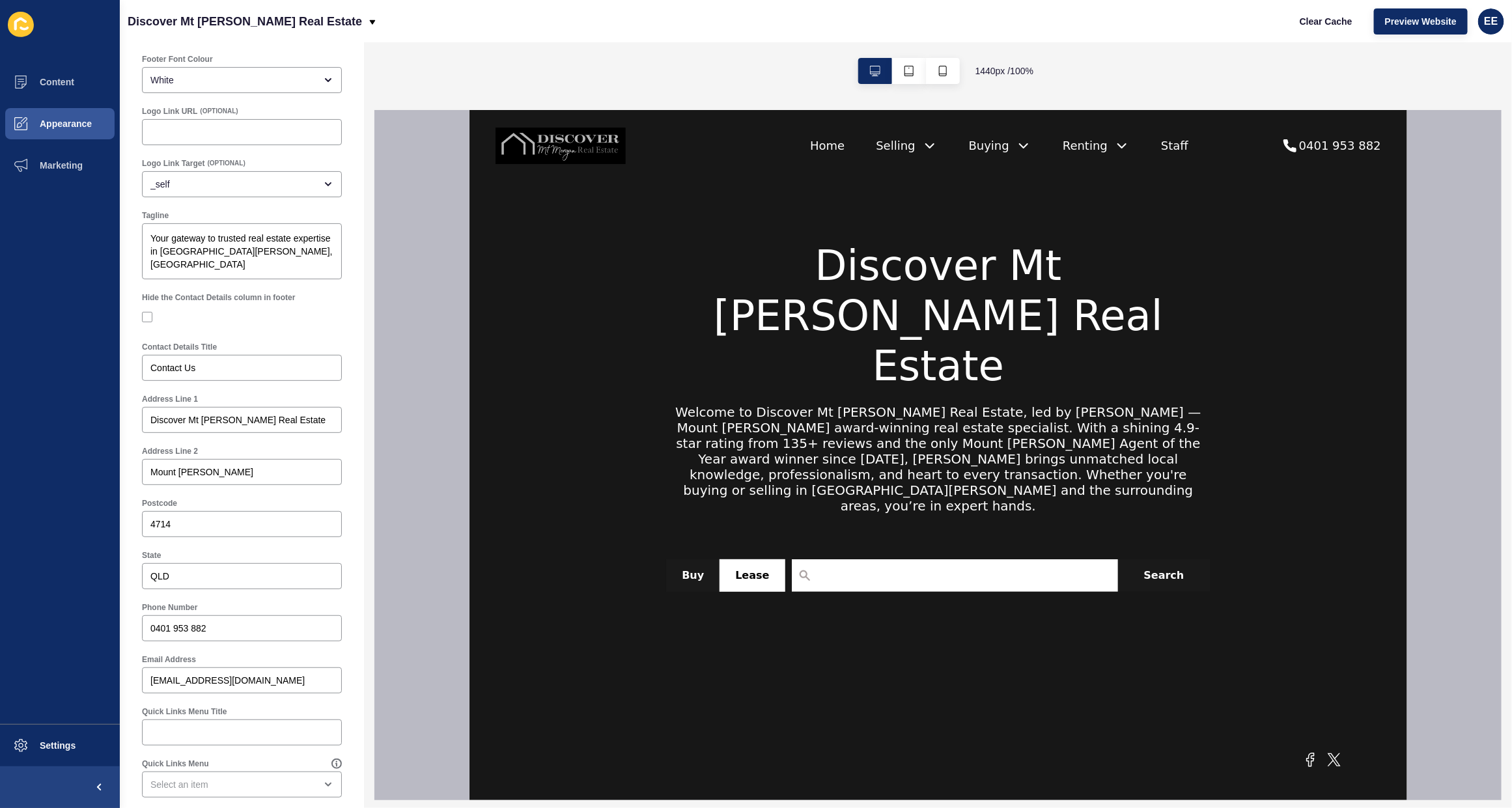
scroll to position [163, 0]
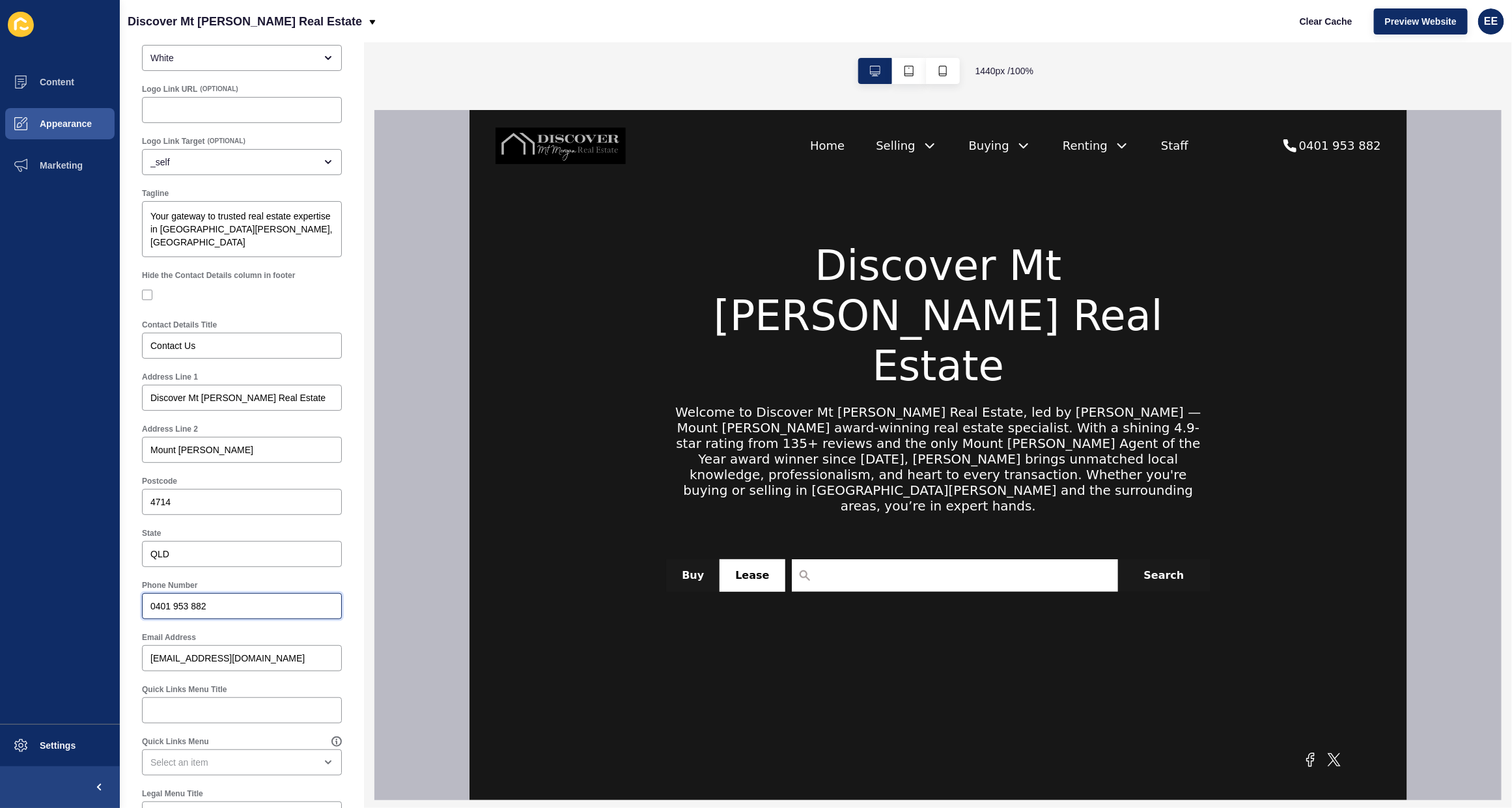
drag, startPoint x: 225, startPoint y: 606, endPoint x: 61, endPoint y: 603, distance: 164.0
click at [61, 603] on div "Content Appearance Marketing Settings Discover Mt Morgan Real Estate Clear Cach…" at bounding box center [756, 404] width 1512 height 808
paste input "7 3188 0423"
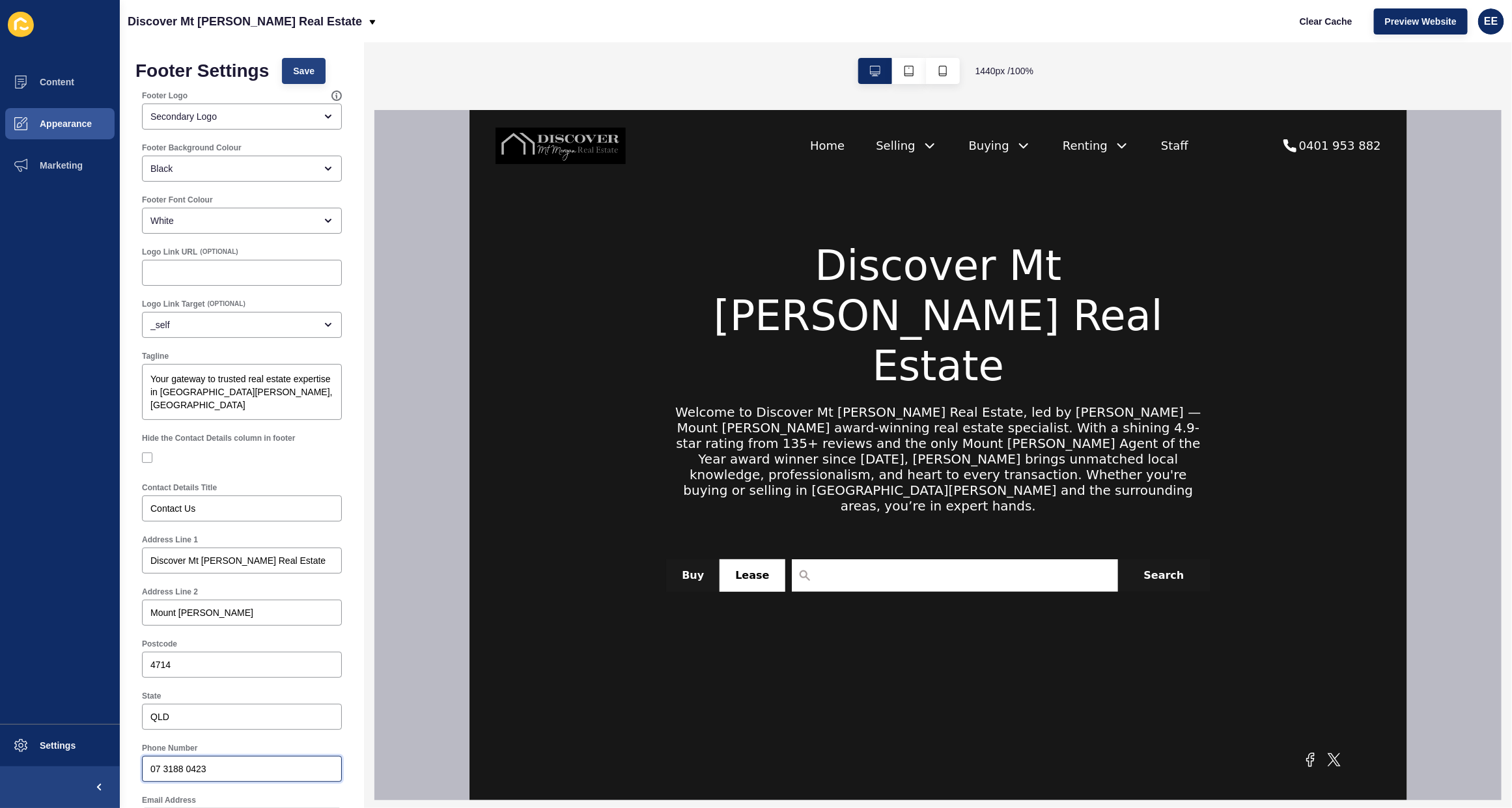
type input "07 3188 0423"
click at [301, 65] on span "Save" at bounding box center [304, 71] width 22 height 13
click at [61, 115] on button "Appearance" at bounding box center [60, 124] width 120 height 42
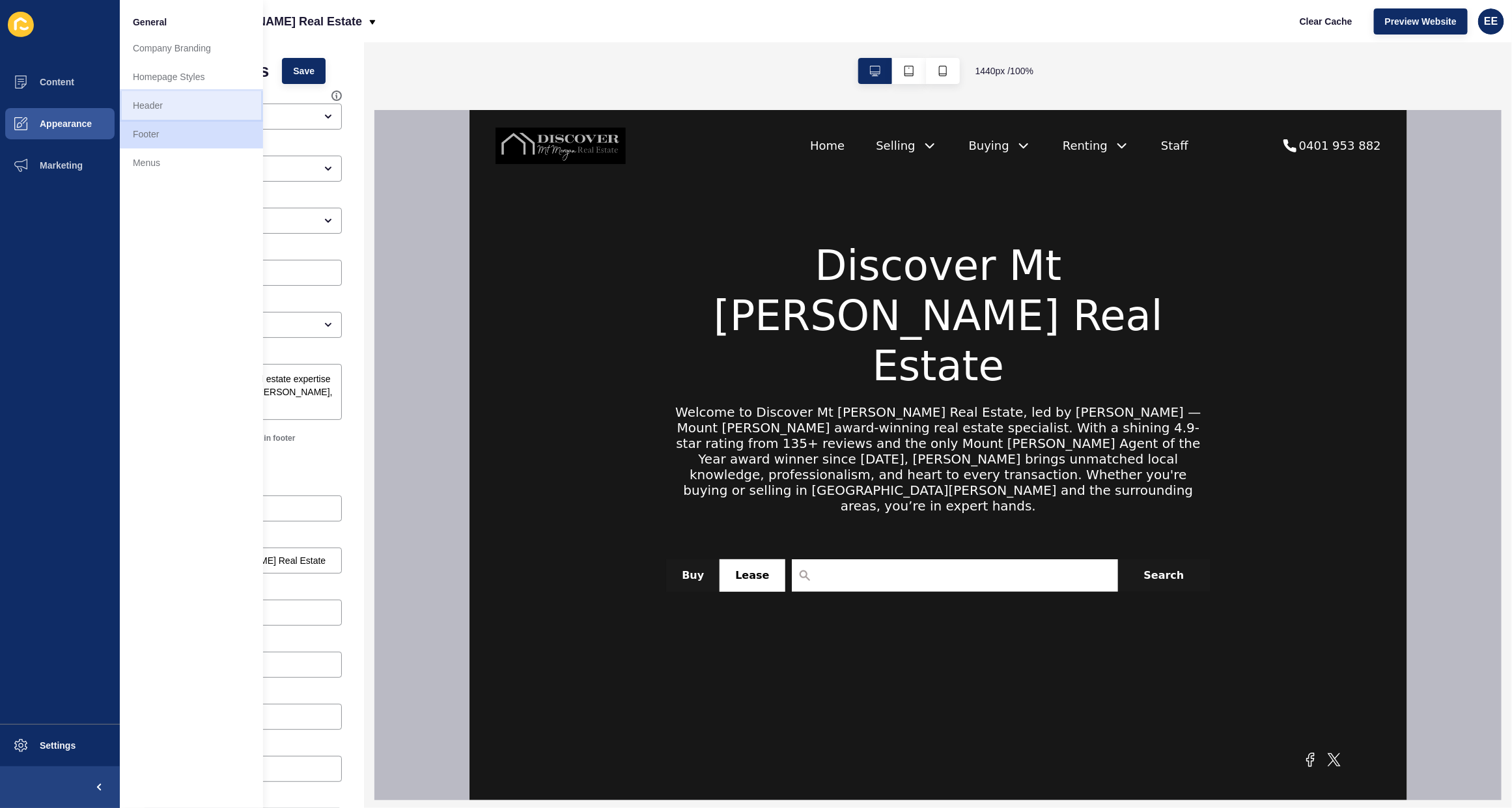
click at [157, 106] on link "Header" at bounding box center [192, 105] width 143 height 28
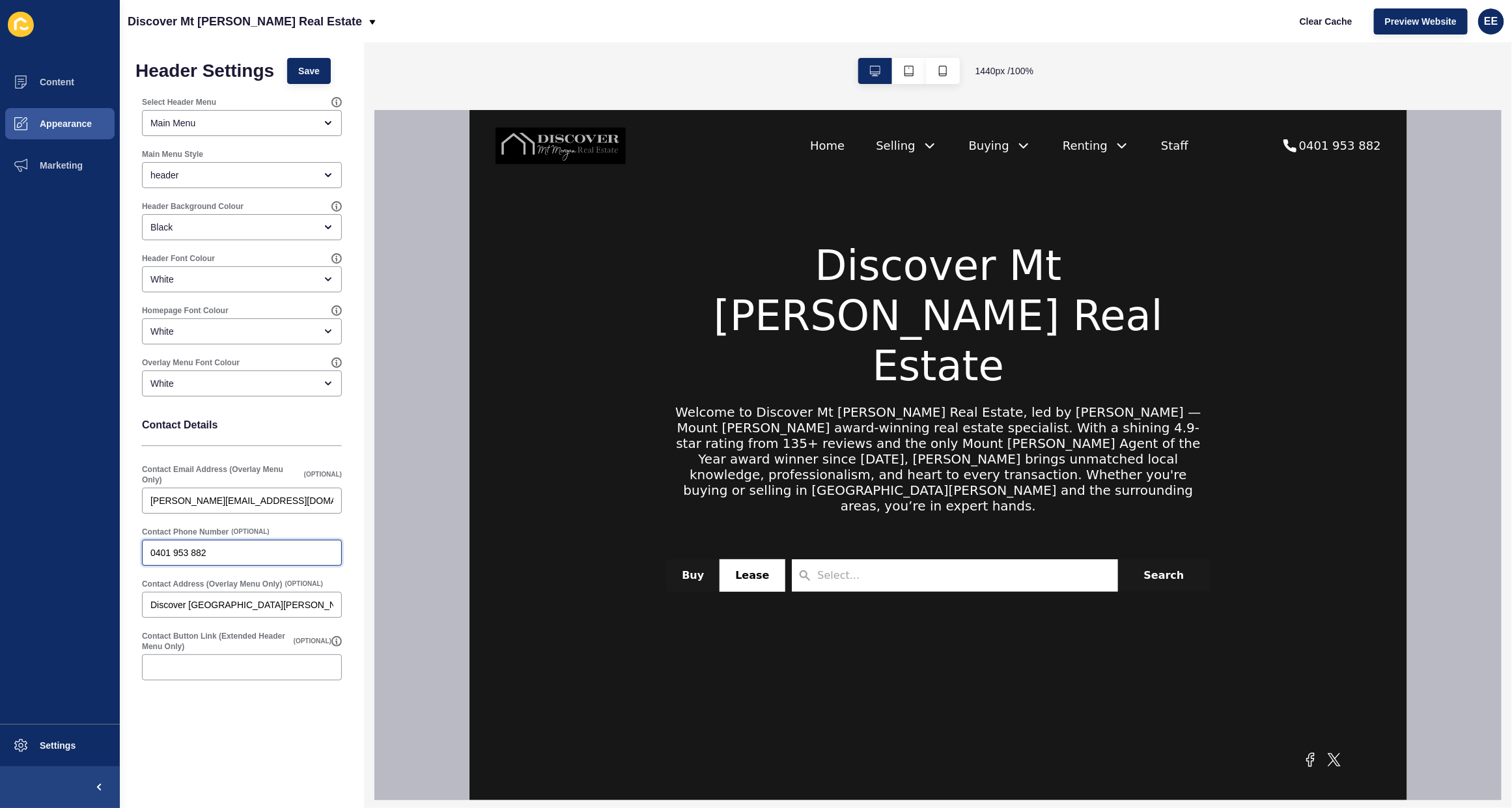
drag, startPoint x: 225, startPoint y: 550, endPoint x: 88, endPoint y: 567, distance: 138.1
click at [88, 567] on div "Content Appearance Marketing Settings Discover Mt Morgan Real Estate Clear Cach…" at bounding box center [756, 404] width 1512 height 808
paste input "7 3188 0423"
type input "07 3188 0423"
drag, startPoint x: 303, startPoint y: 500, endPoint x: 106, endPoint y: 487, distance: 197.4
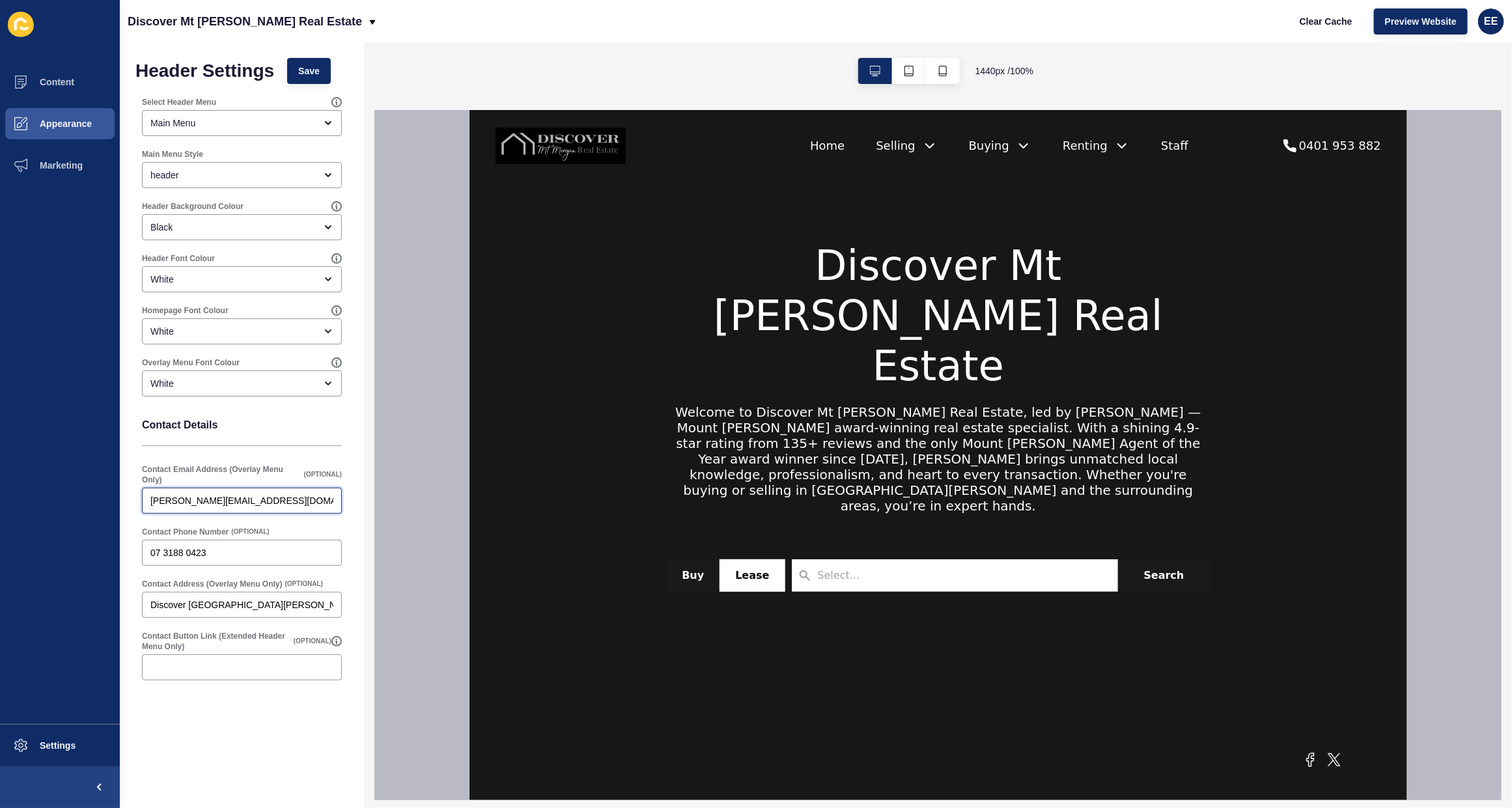
click at [106, 487] on div "Content Appearance Marketing Settings Discover Mt Morgan Real Estate Clear Cach…" at bounding box center [756, 404] width 1512 height 808
paste input "dmin@discovermtmorganre.au"
type input "admin@discovermtmorganre.au"
click at [325, 72] on button "Save" at bounding box center [308, 71] width 44 height 26
drag, startPoint x: 59, startPoint y: 82, endPoint x: 72, endPoint y: 82, distance: 13.0
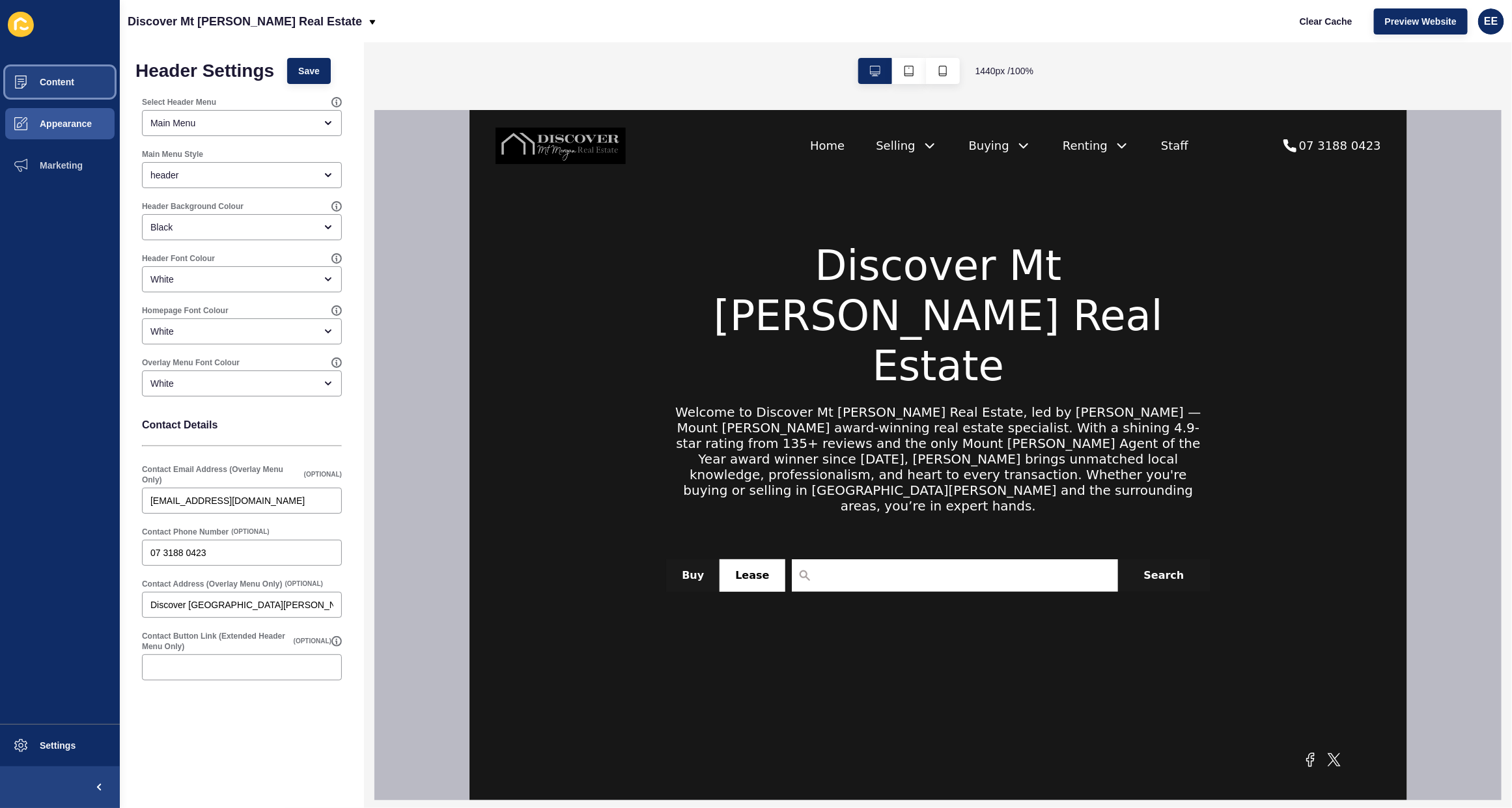
click at [59, 82] on span "Content" at bounding box center [36, 82] width 76 height 10
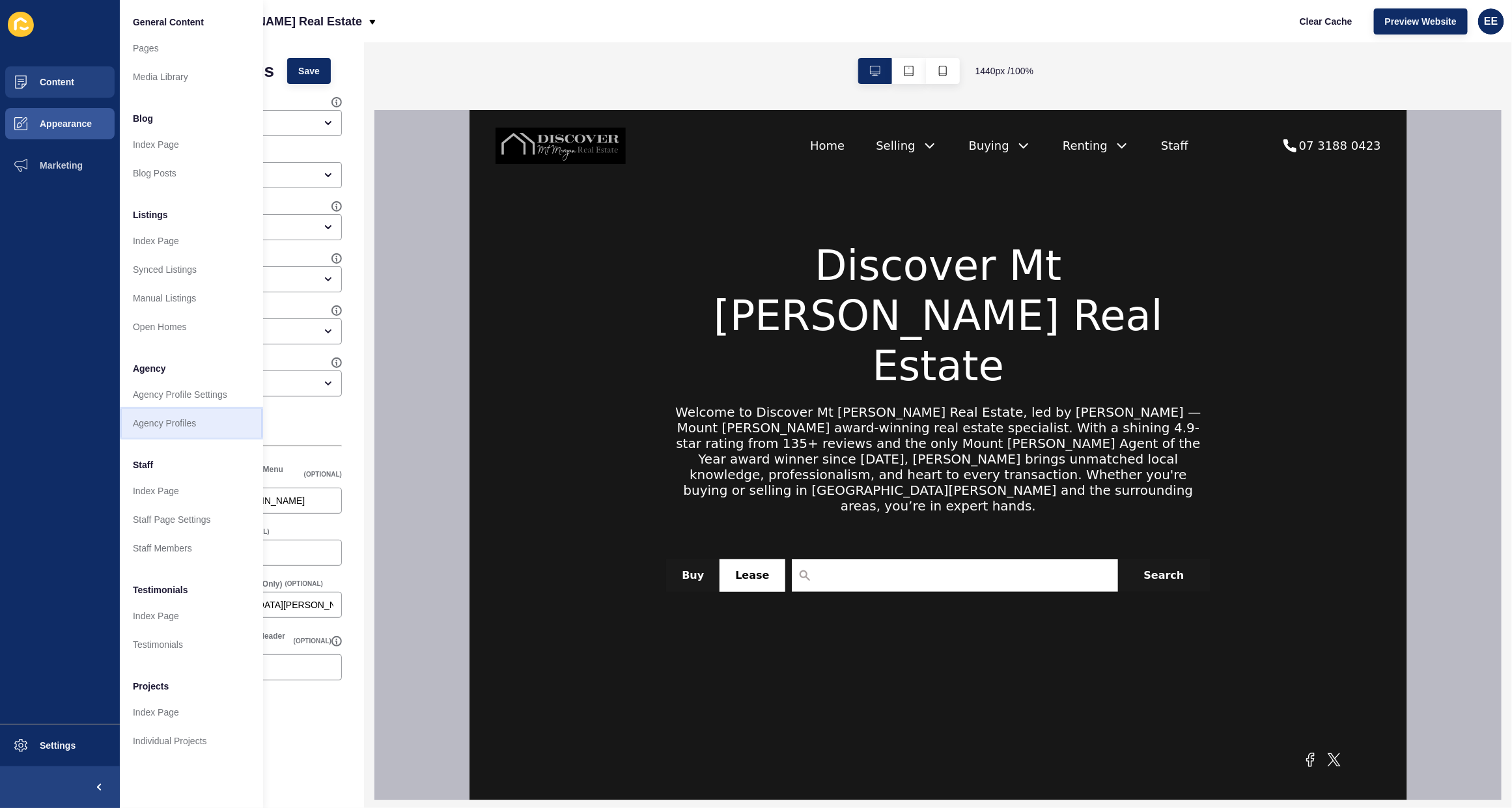
click at [180, 431] on link "Agency Profiles" at bounding box center [192, 423] width 143 height 28
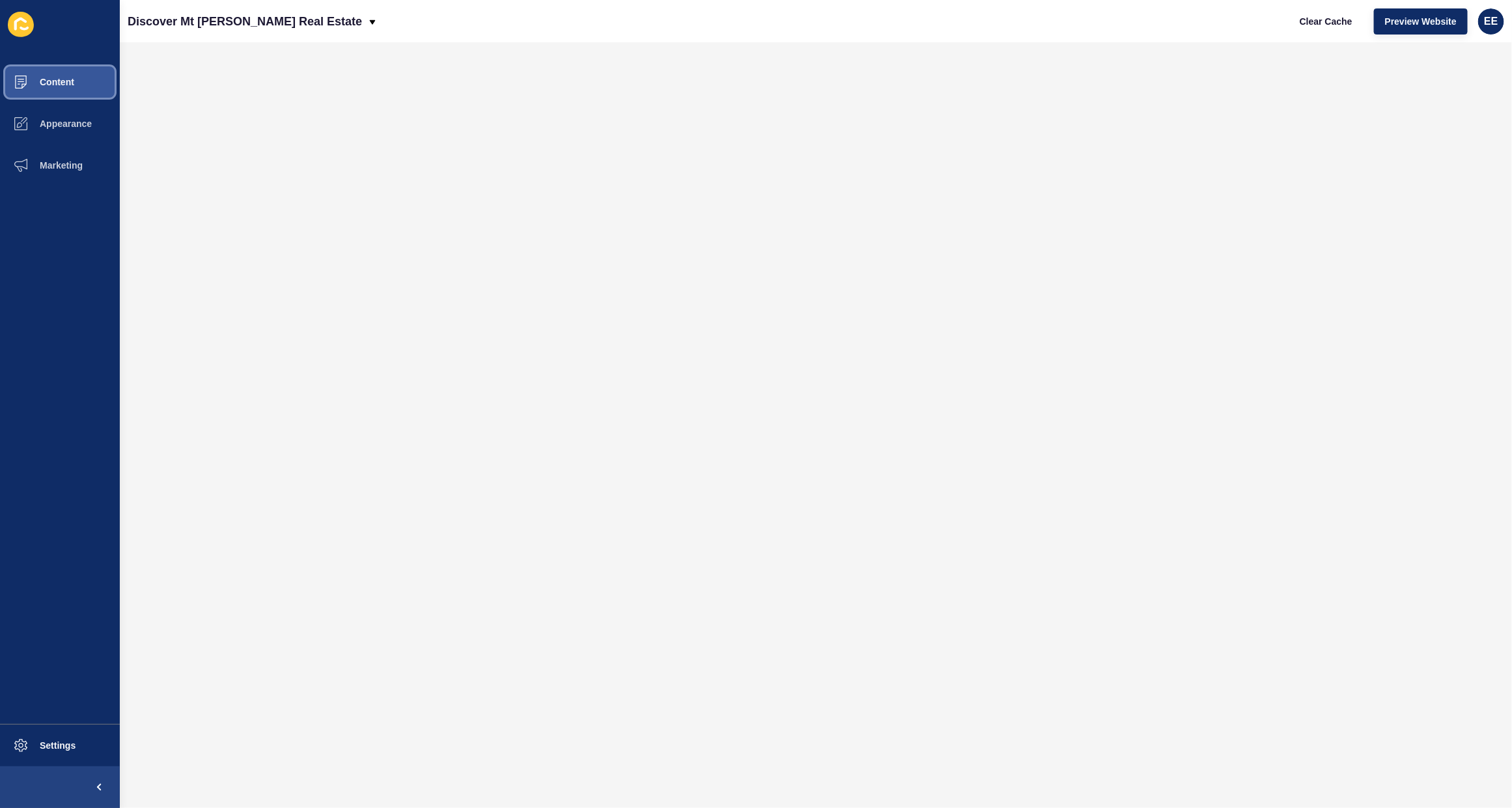
click at [55, 74] on button "Content" at bounding box center [60, 82] width 120 height 42
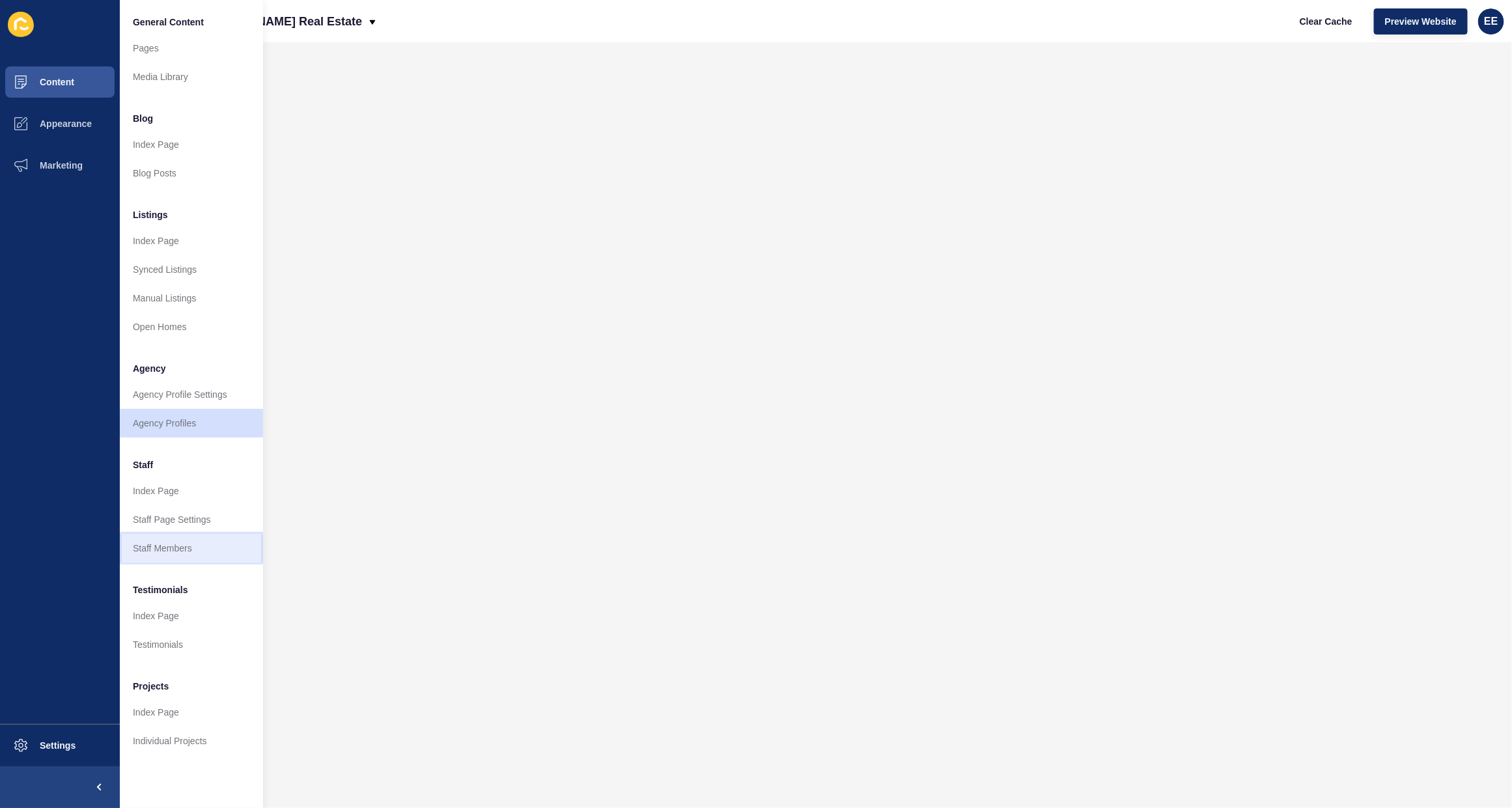
click at [159, 547] on link "Staff Members" at bounding box center [192, 548] width 143 height 28
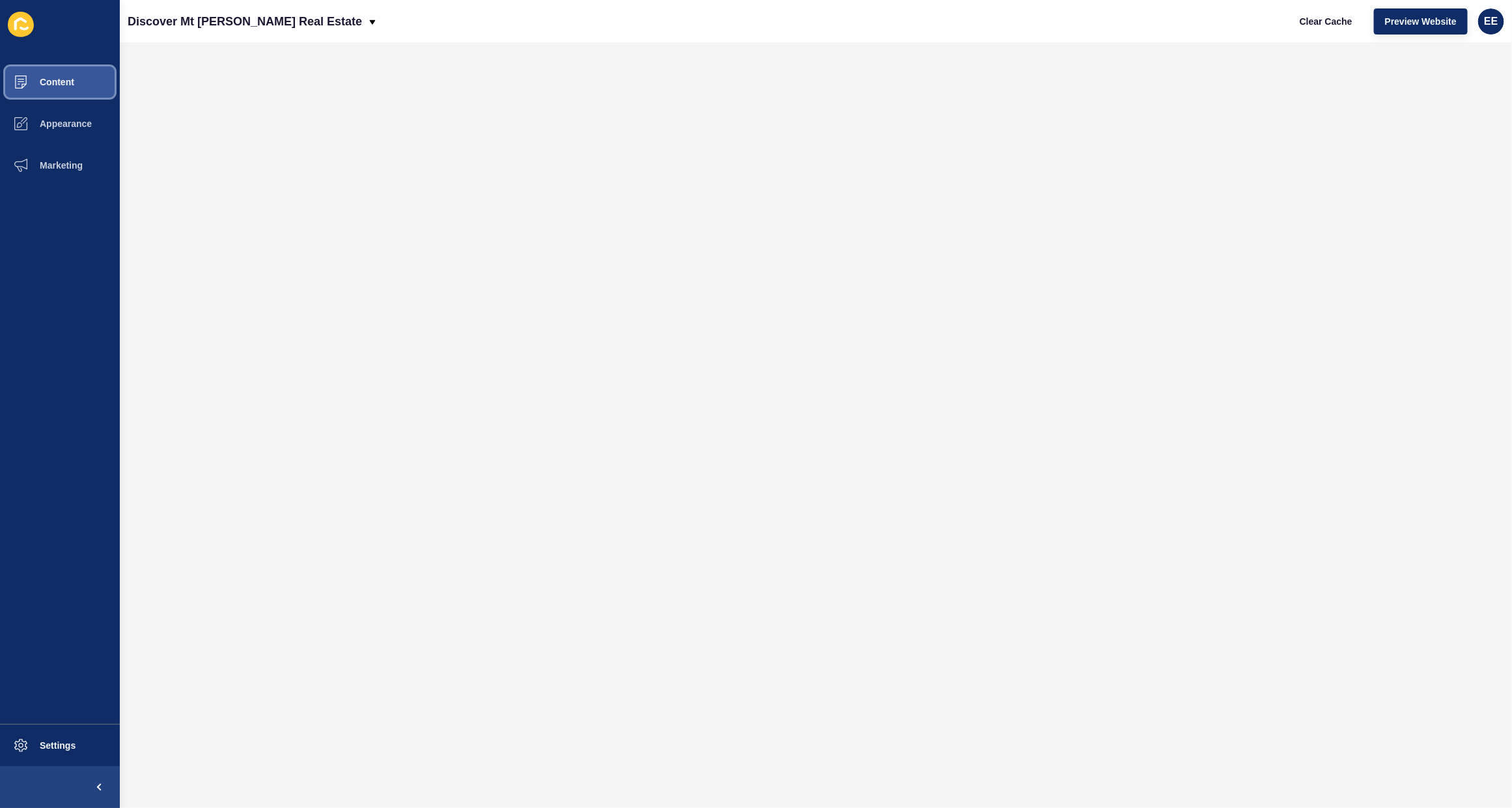
click at [55, 75] on button "Content" at bounding box center [60, 82] width 120 height 42
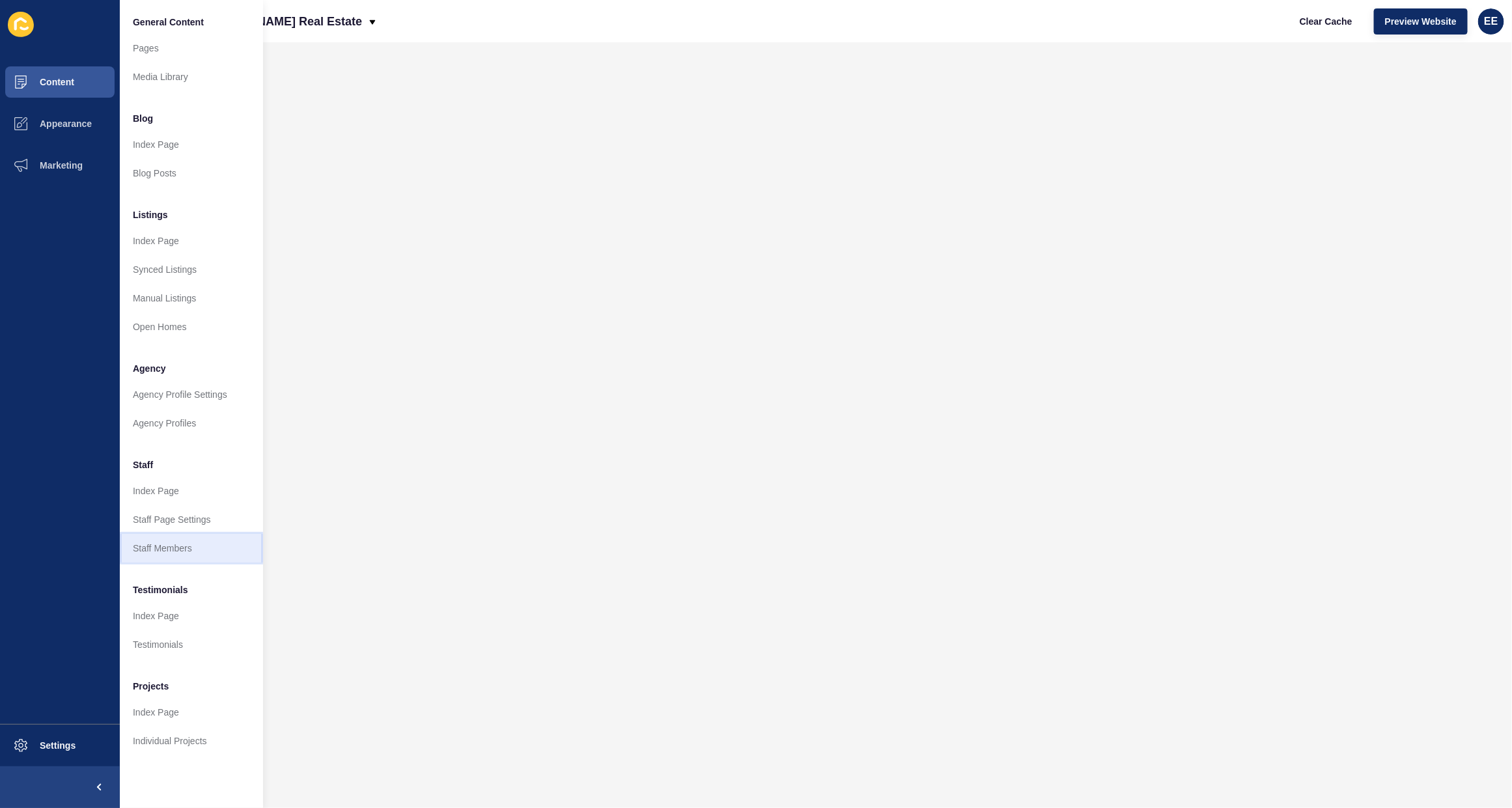
click at [160, 543] on link "Staff Members" at bounding box center [192, 548] width 143 height 28
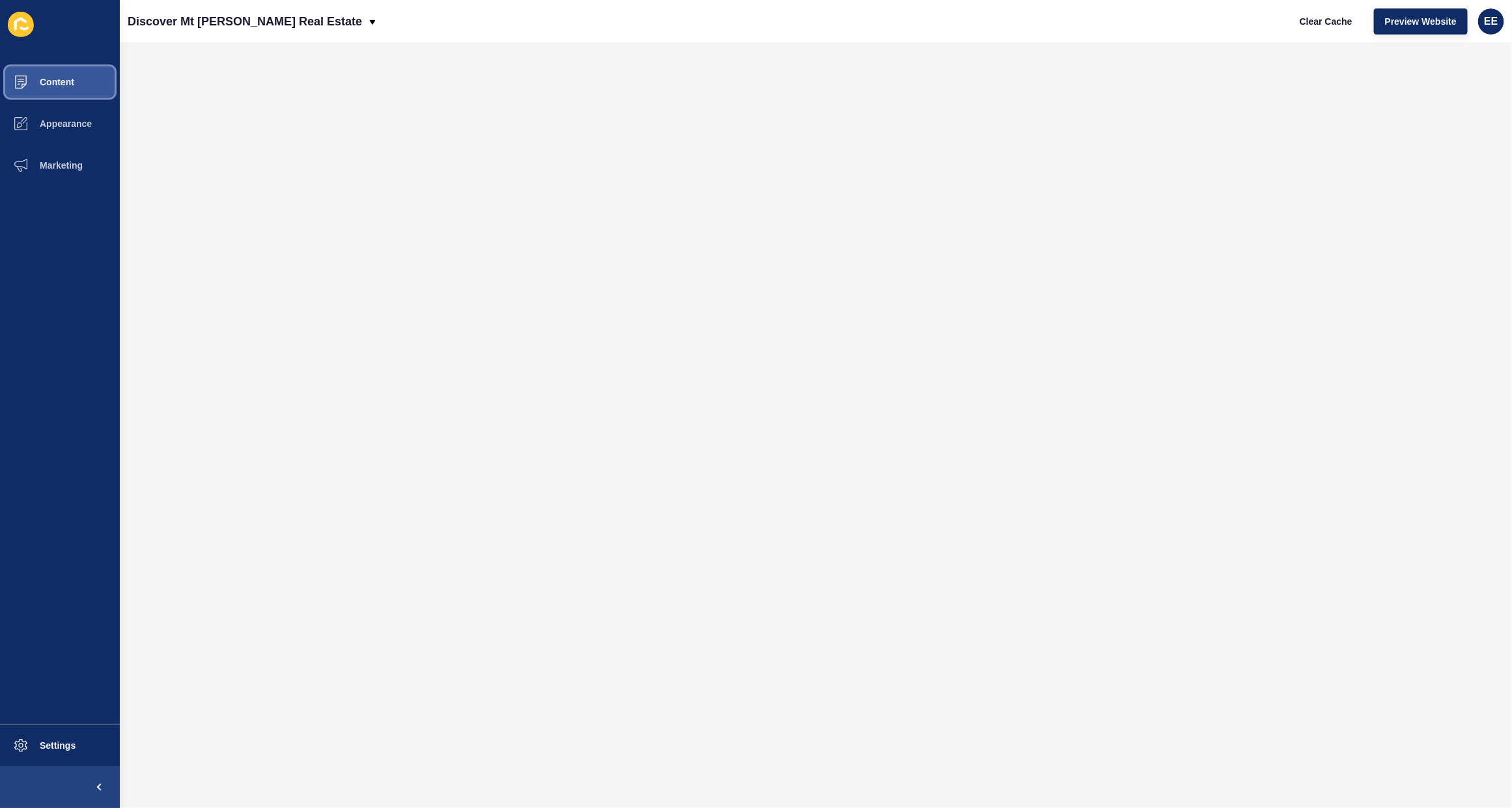
click at [43, 77] on span "Content" at bounding box center [36, 82] width 76 height 10
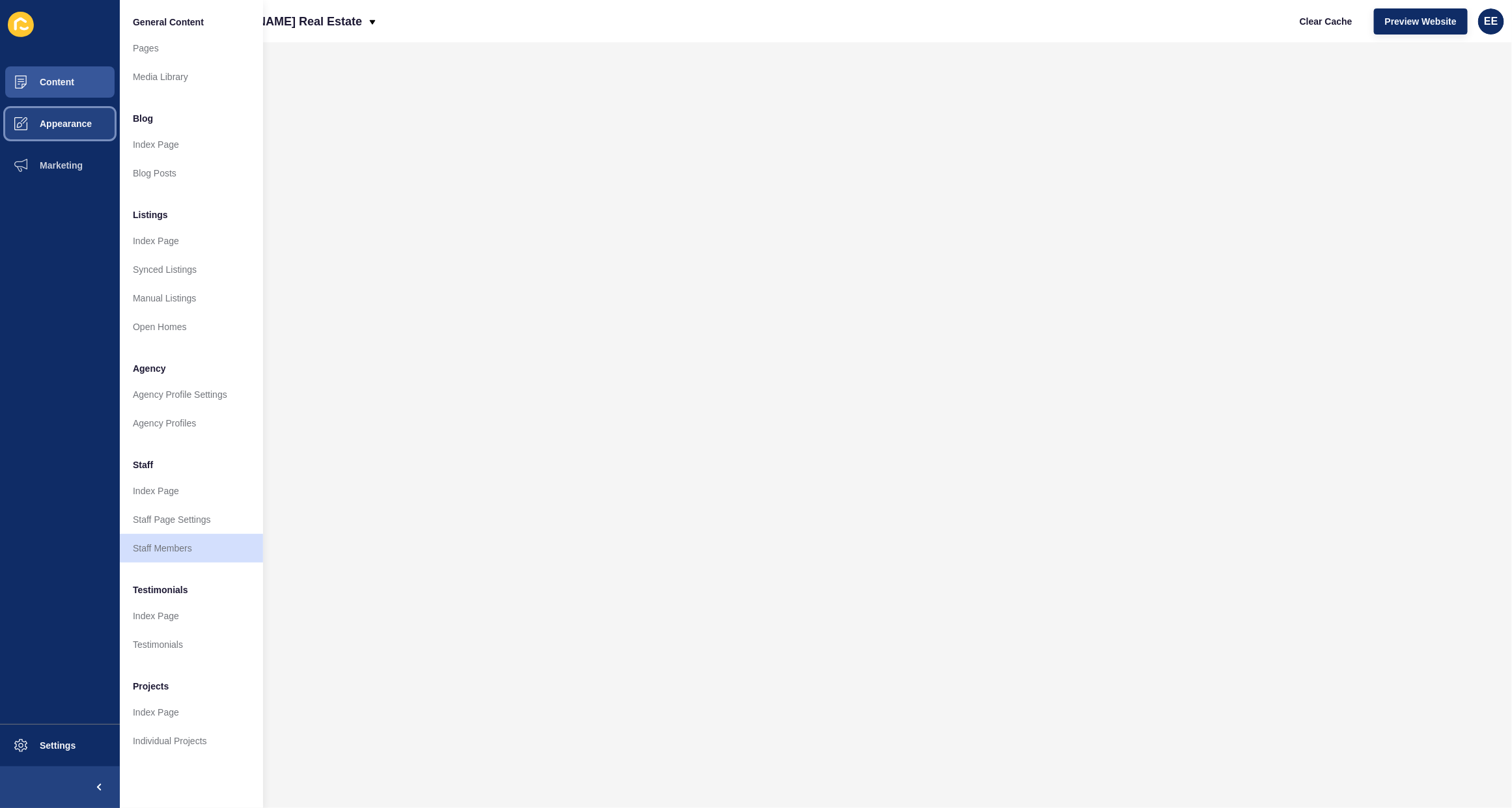
drag, startPoint x: 68, startPoint y: 124, endPoint x: 119, endPoint y: 117, distance: 51.5
click at [69, 124] on span "Appearance" at bounding box center [45, 124] width 94 height 10
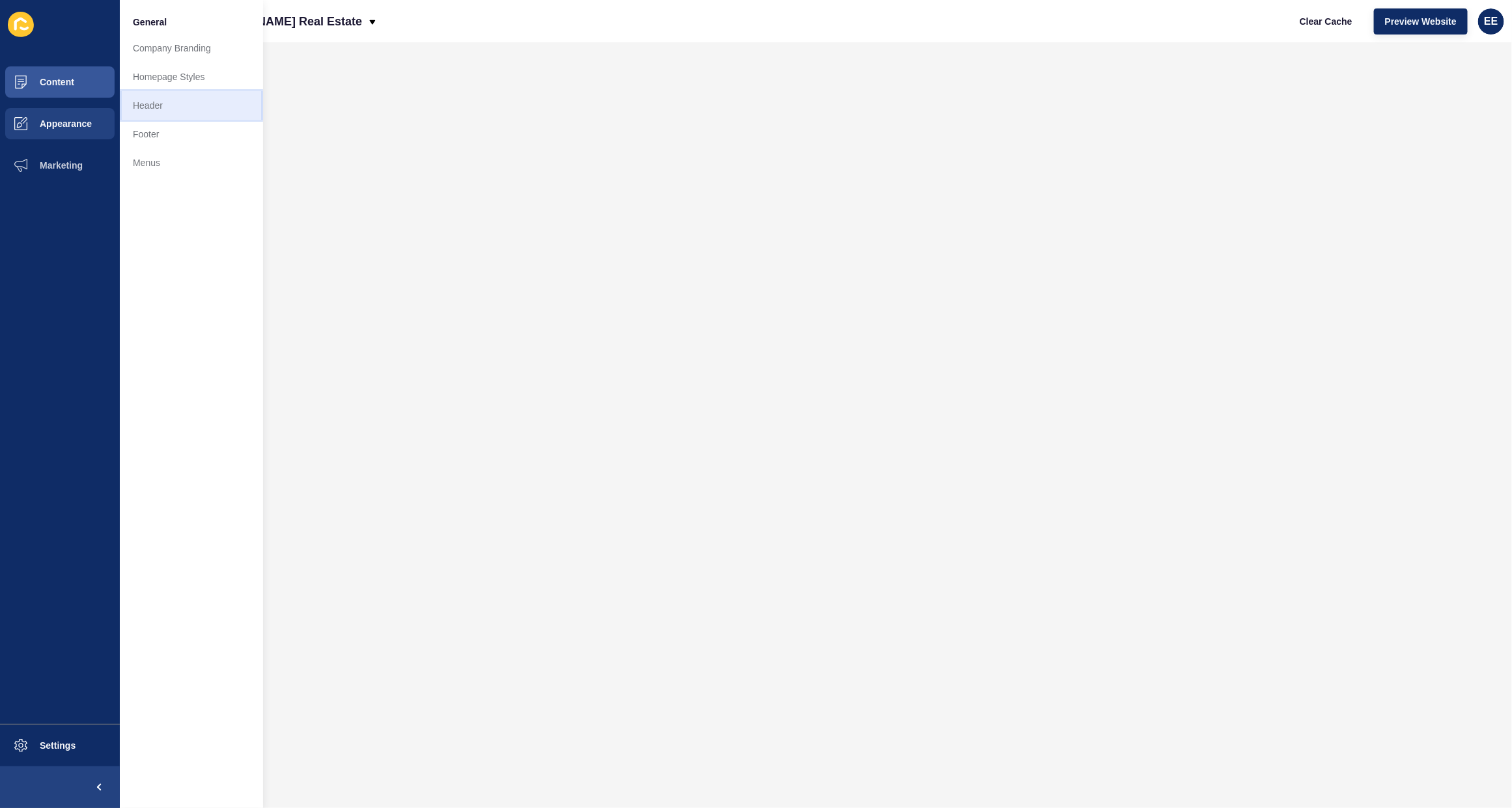
click at [161, 105] on link "Header" at bounding box center [192, 105] width 143 height 28
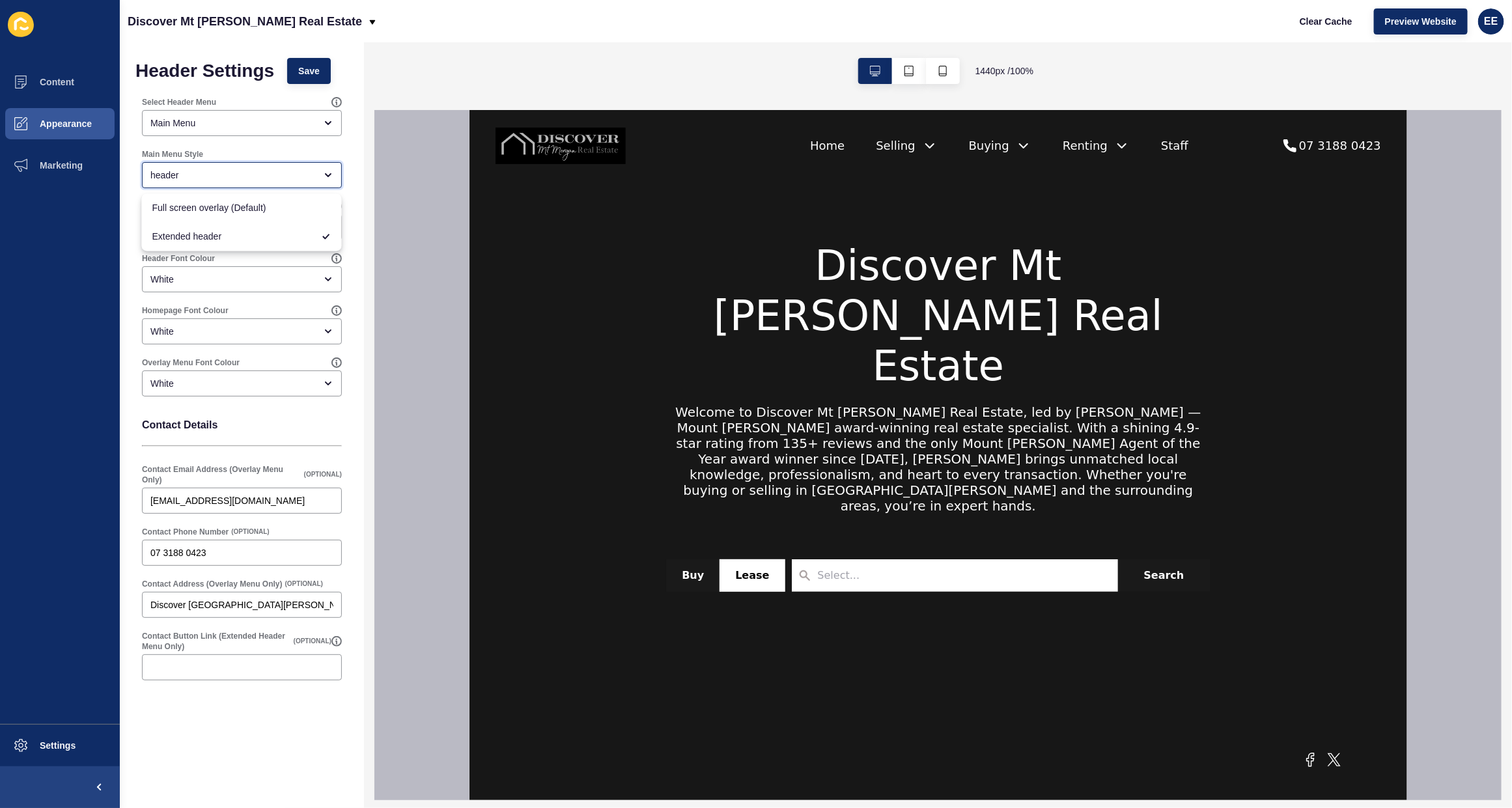
click at [249, 176] on div "header" at bounding box center [233, 175] width 165 height 13
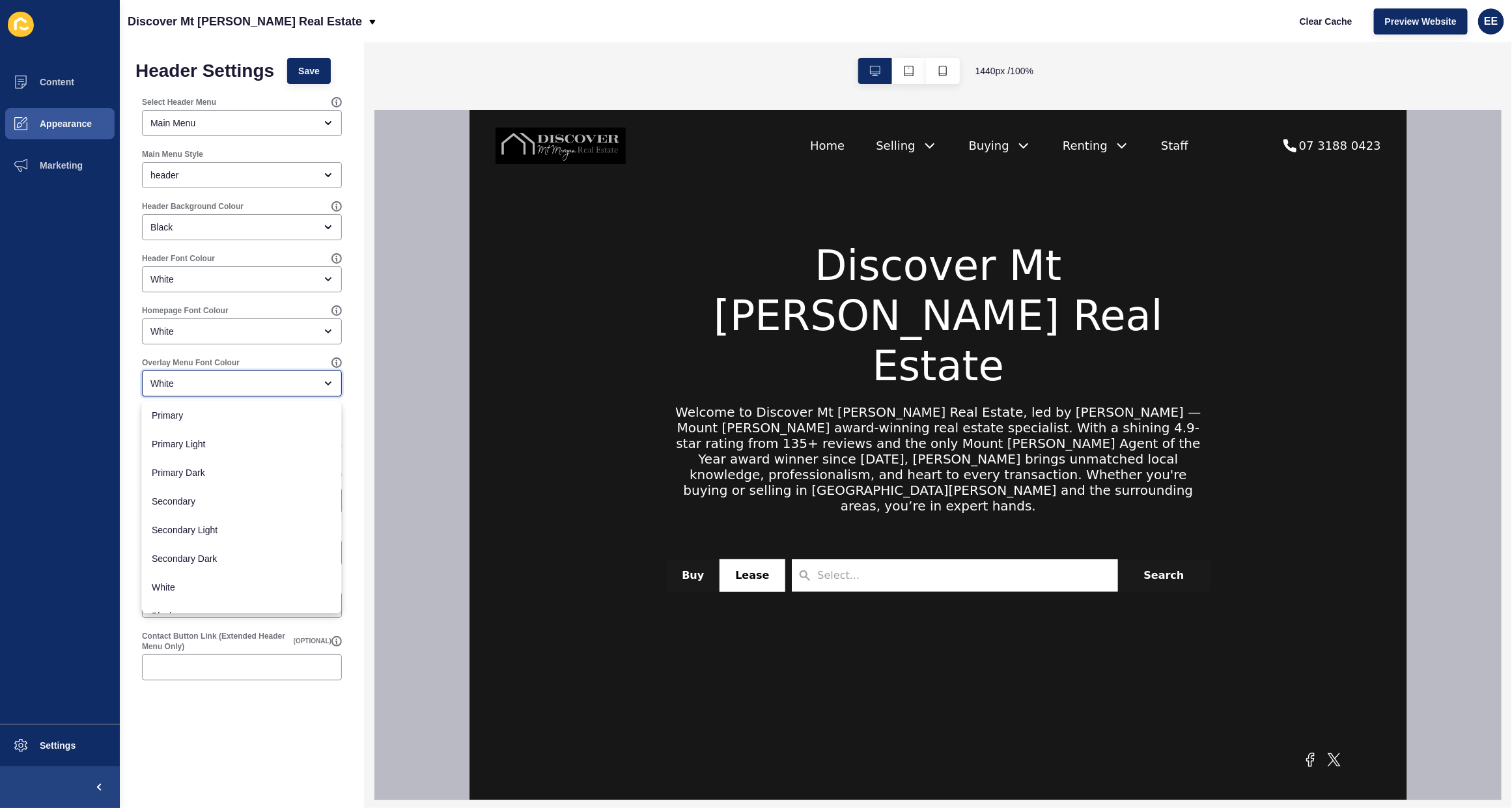
click at [257, 377] on div "White" at bounding box center [233, 383] width 165 height 13
